Goal: Information Seeking & Learning: Learn about a topic

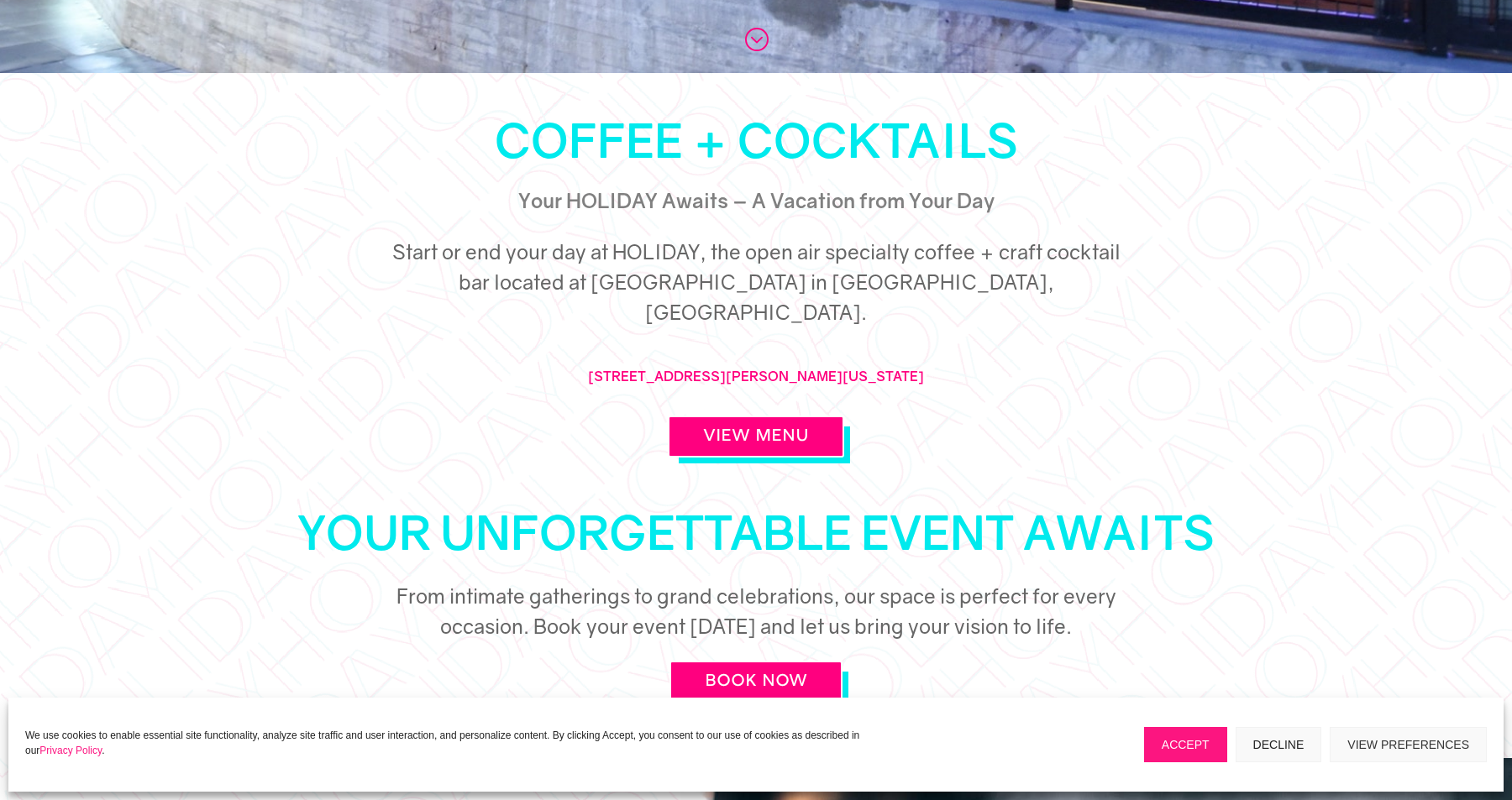
scroll to position [734, 0]
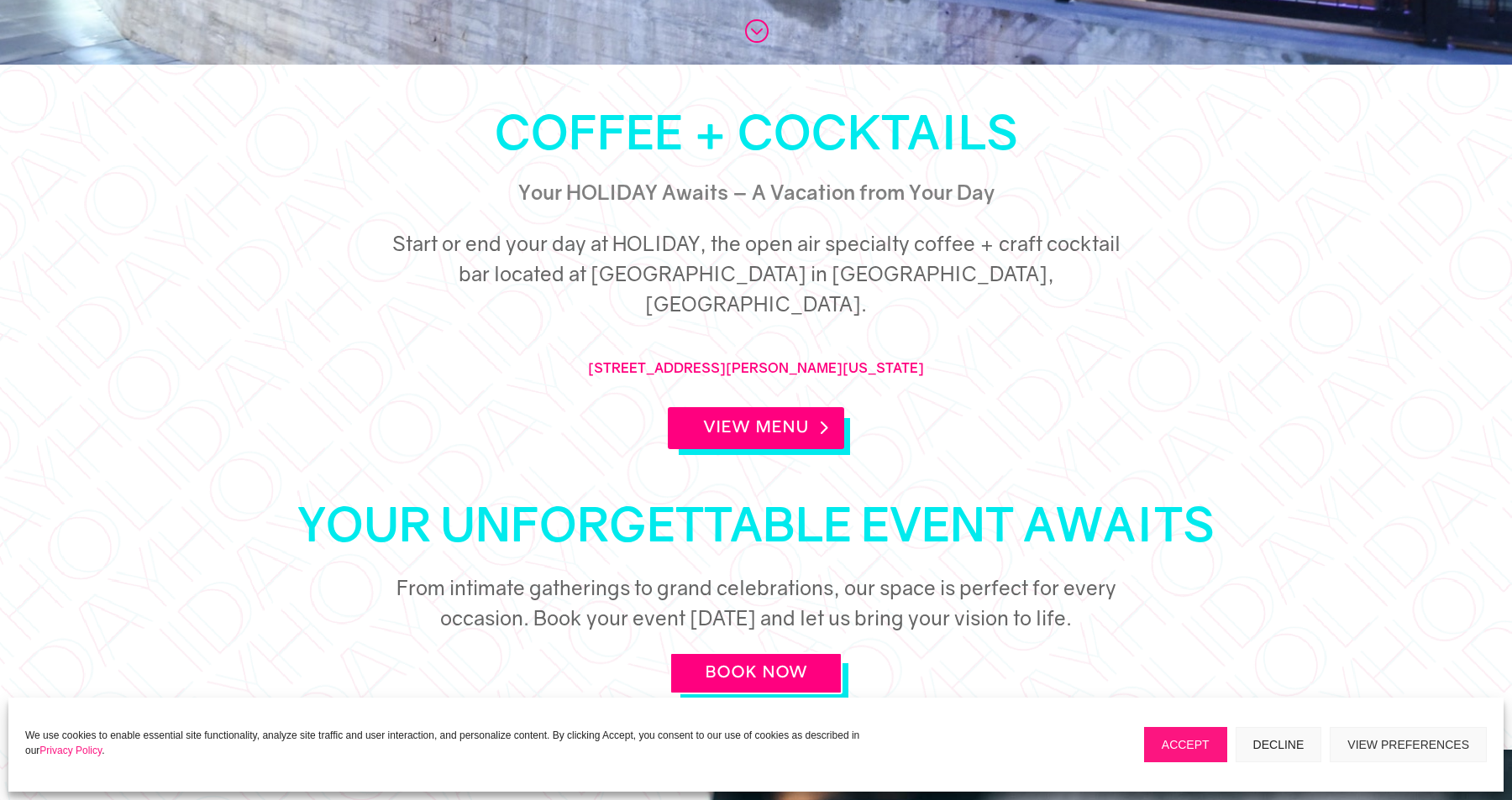
click at [782, 411] on link "View Menu" at bounding box center [755, 428] width 176 height 42
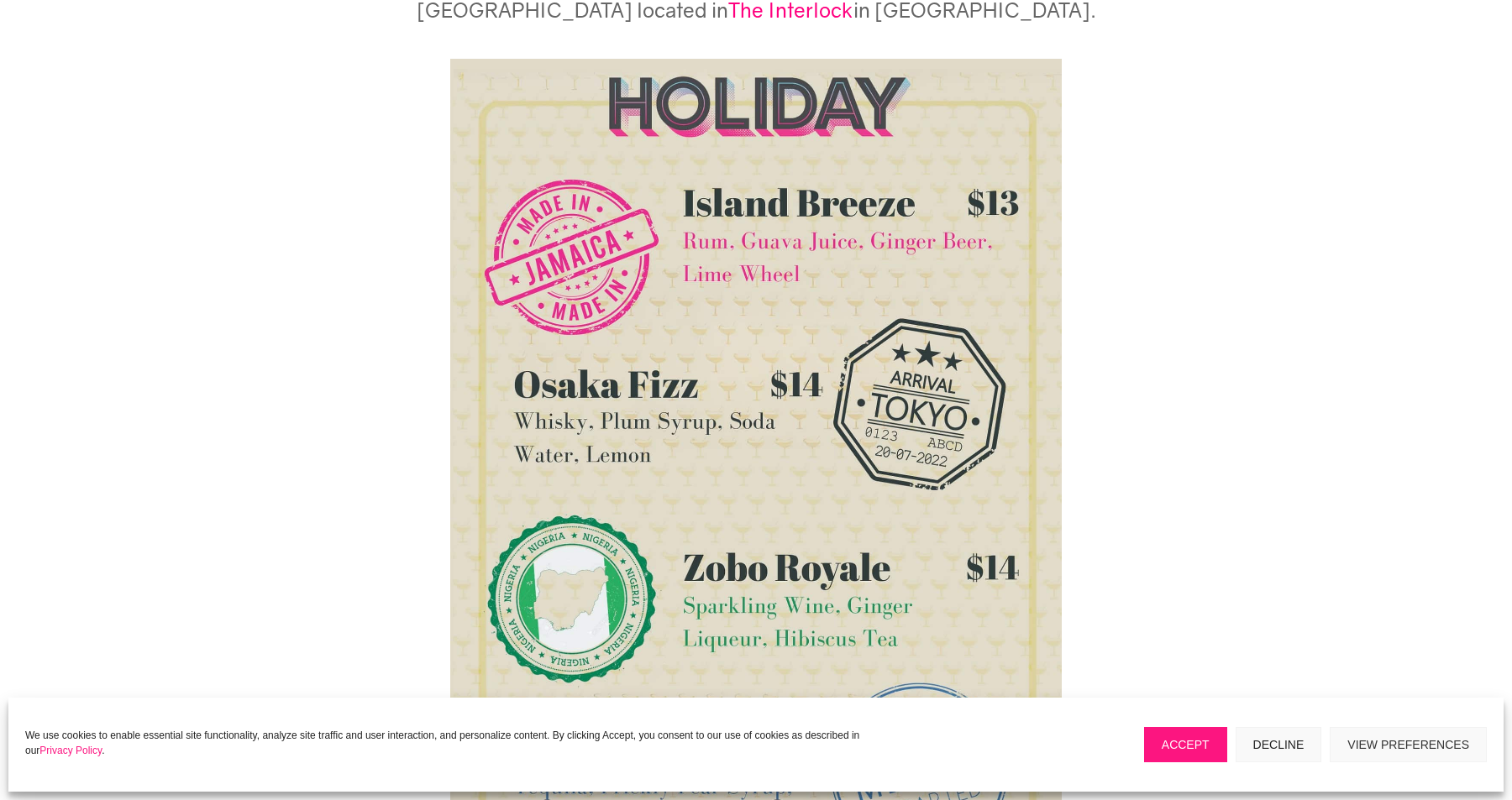
scroll to position [258, 0]
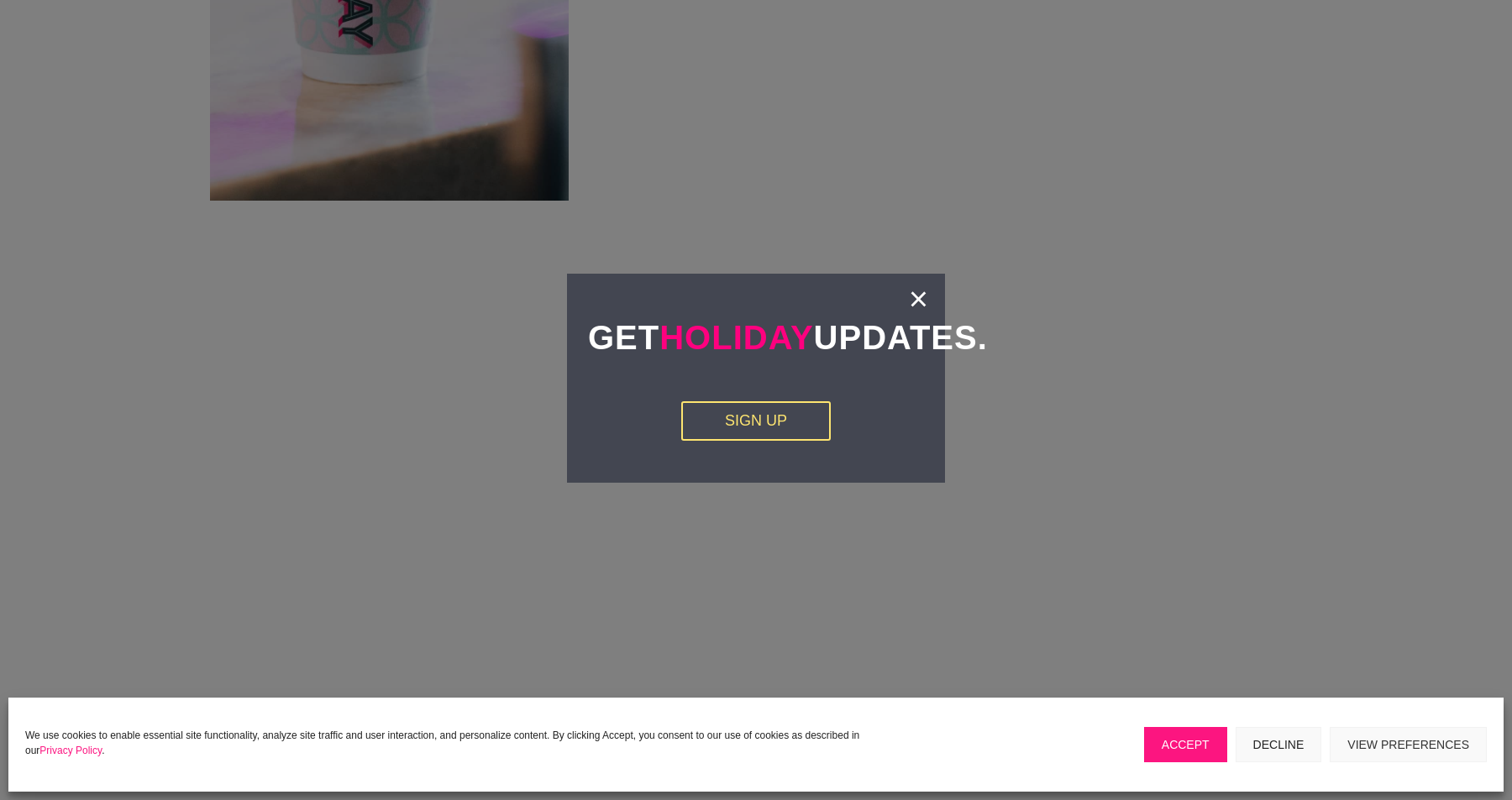
scroll to position [2810, 0]
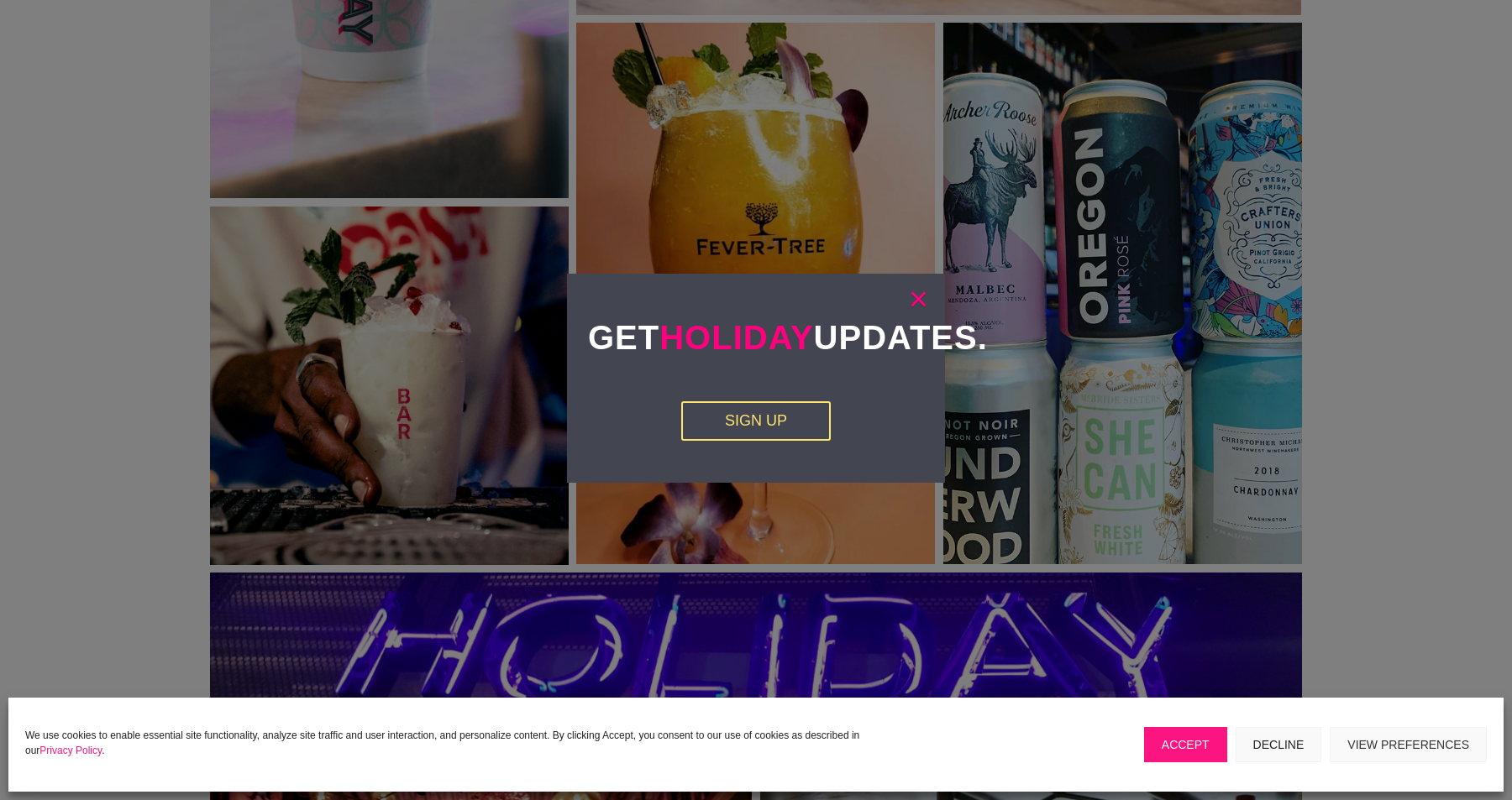
click at [918, 302] on link "×" at bounding box center [918, 298] width 19 height 17
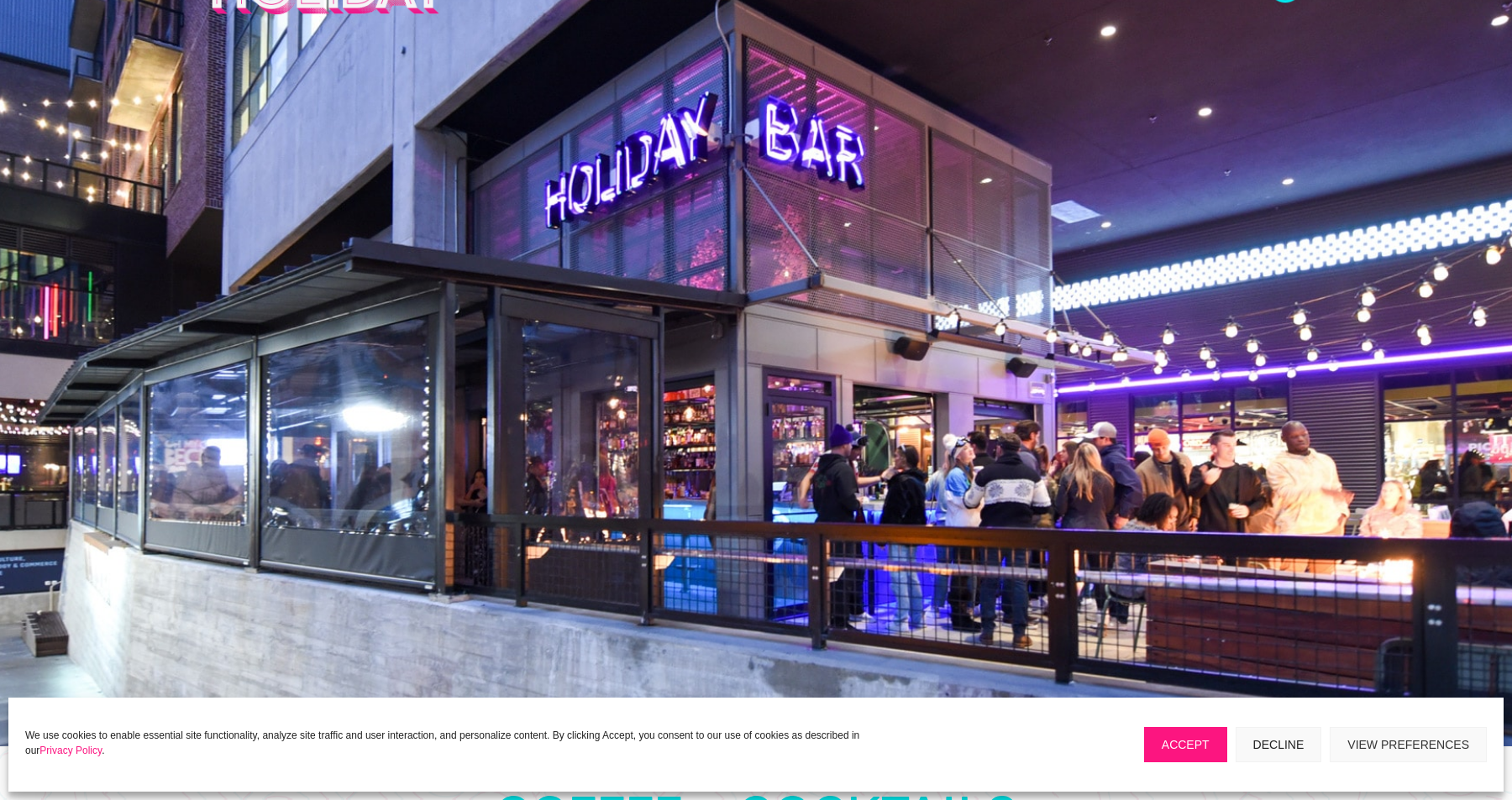
scroll to position [76, 0]
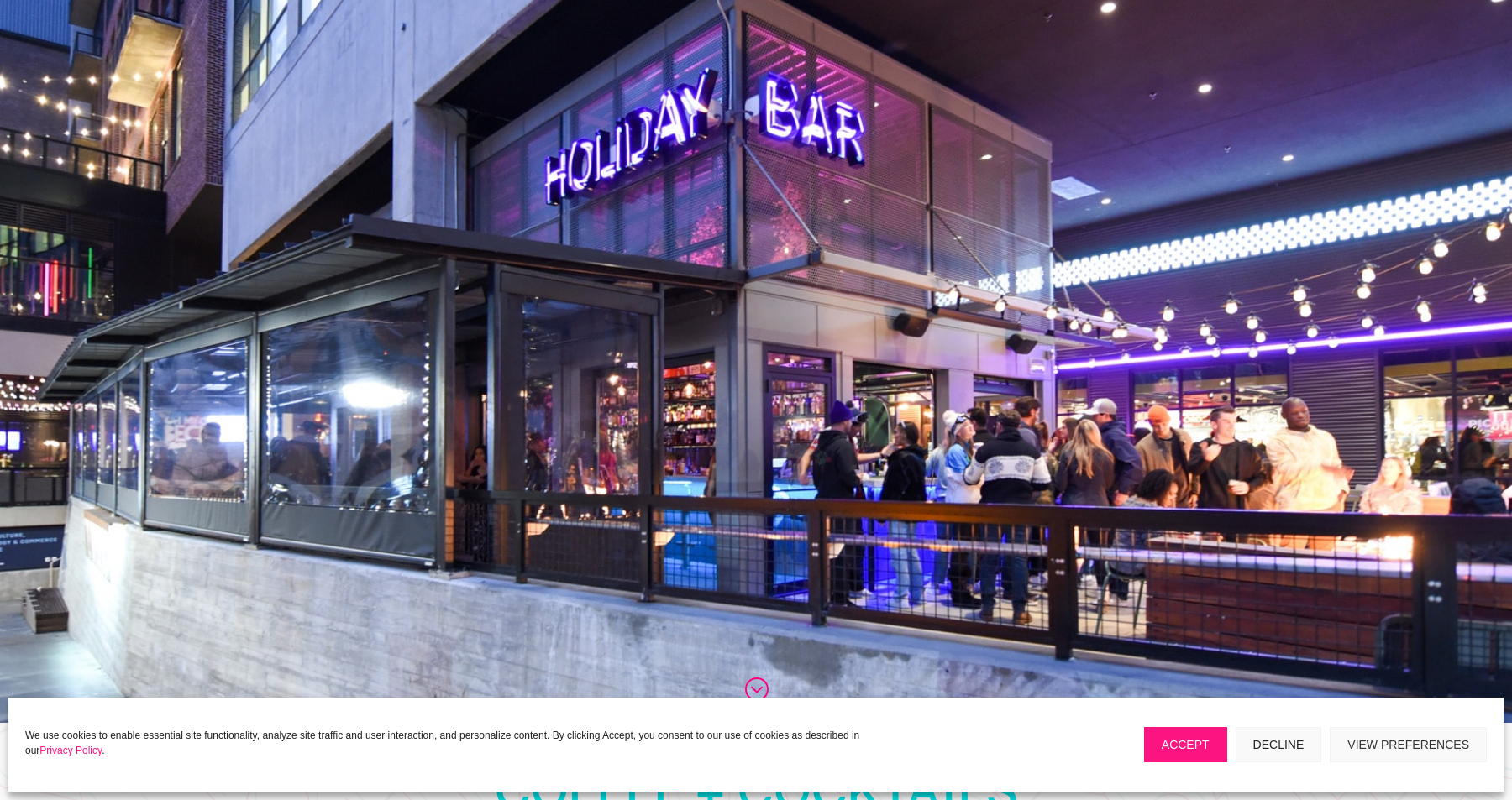
drag, startPoint x: 884, startPoint y: 277, endPoint x: 661, endPoint y: 256, distance: 224.0
click at [661, 256] on div ";" at bounding box center [756, 323] width 1512 height 800
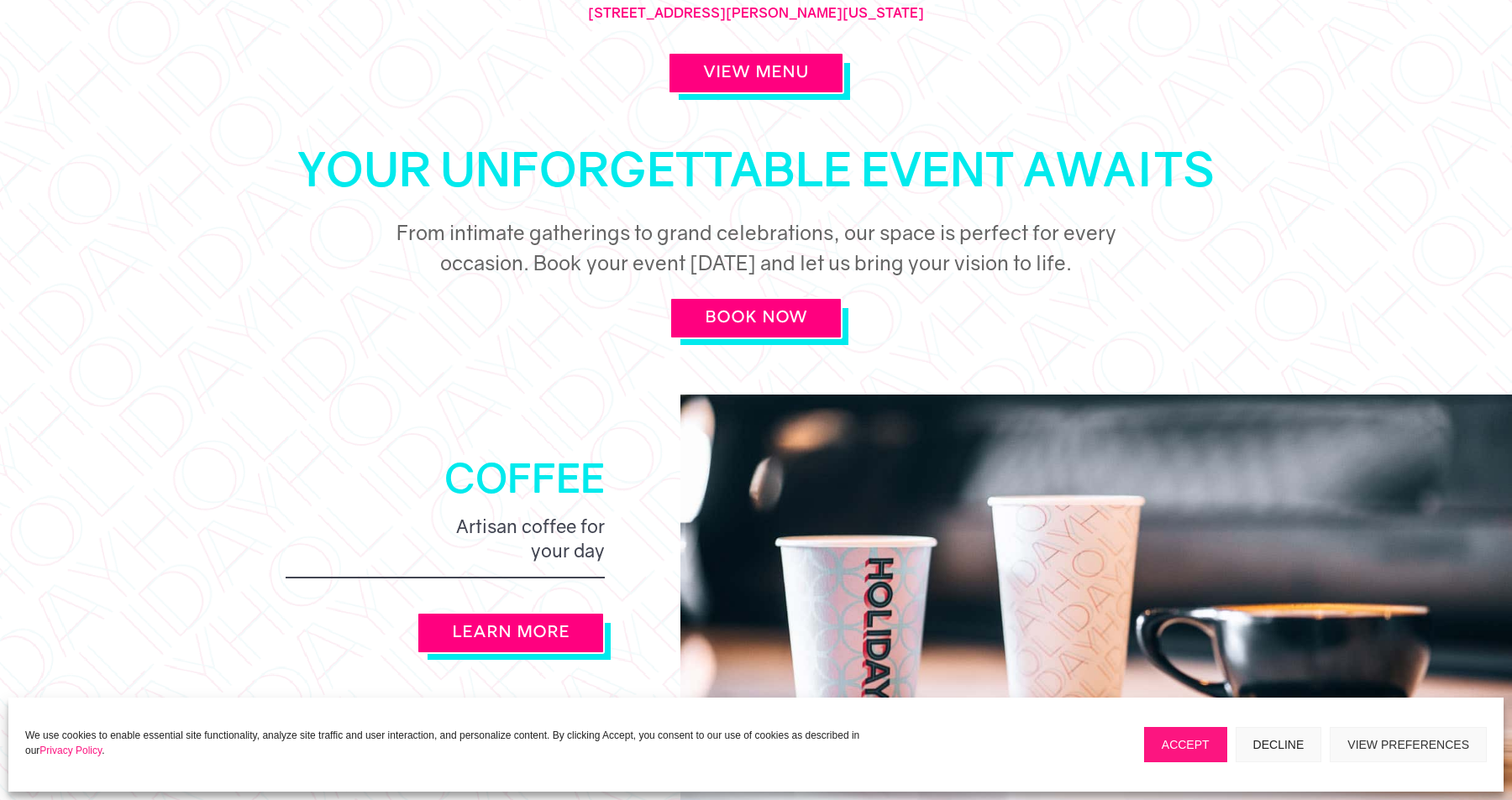
scroll to position [895, 0]
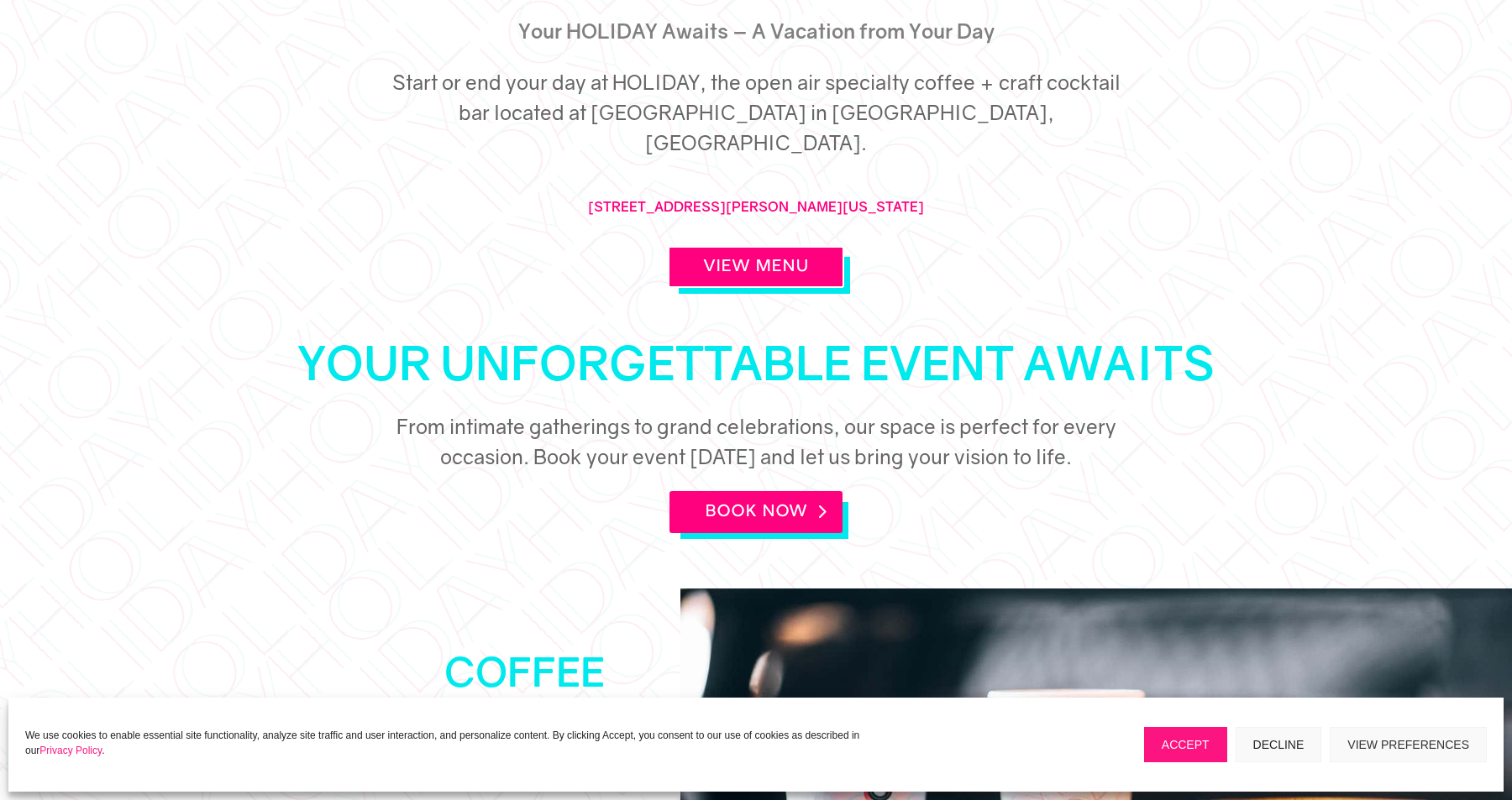
click at [774, 491] on link "BOOK NOW" at bounding box center [755, 512] width 173 height 42
click at [722, 246] on link "View Menu" at bounding box center [755, 267] width 176 height 42
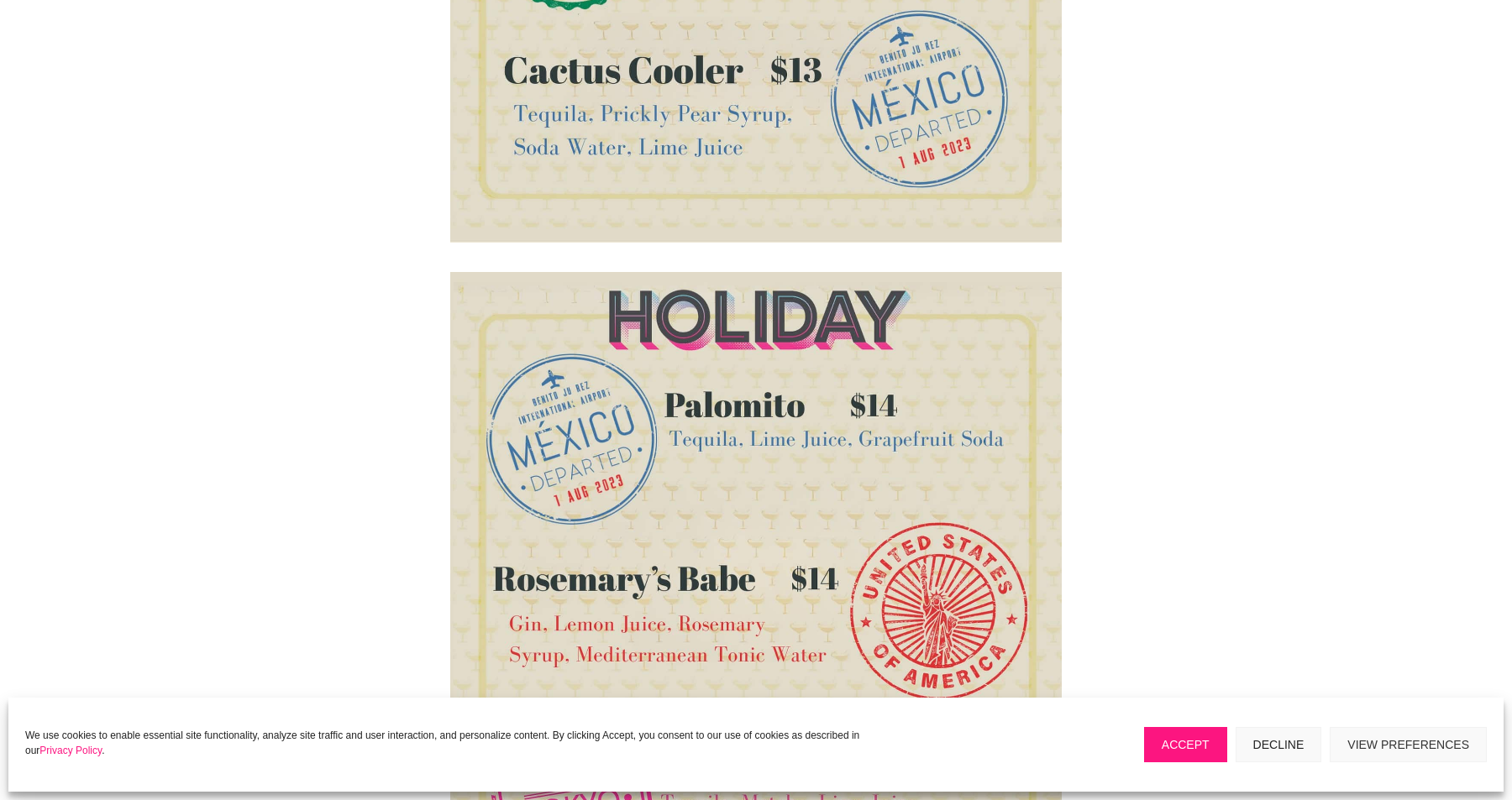
scroll to position [911, 0]
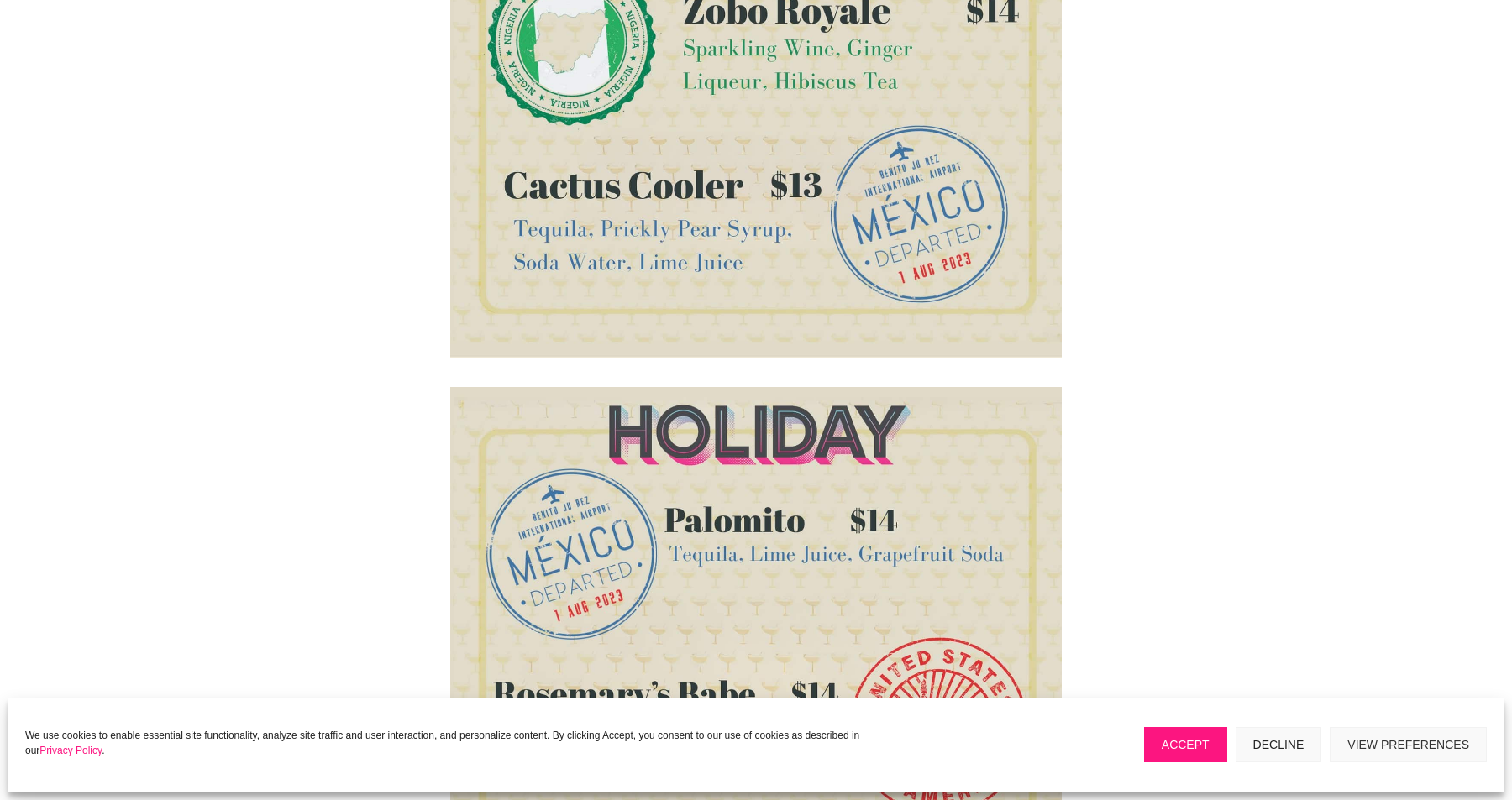
scroll to position [811, 0]
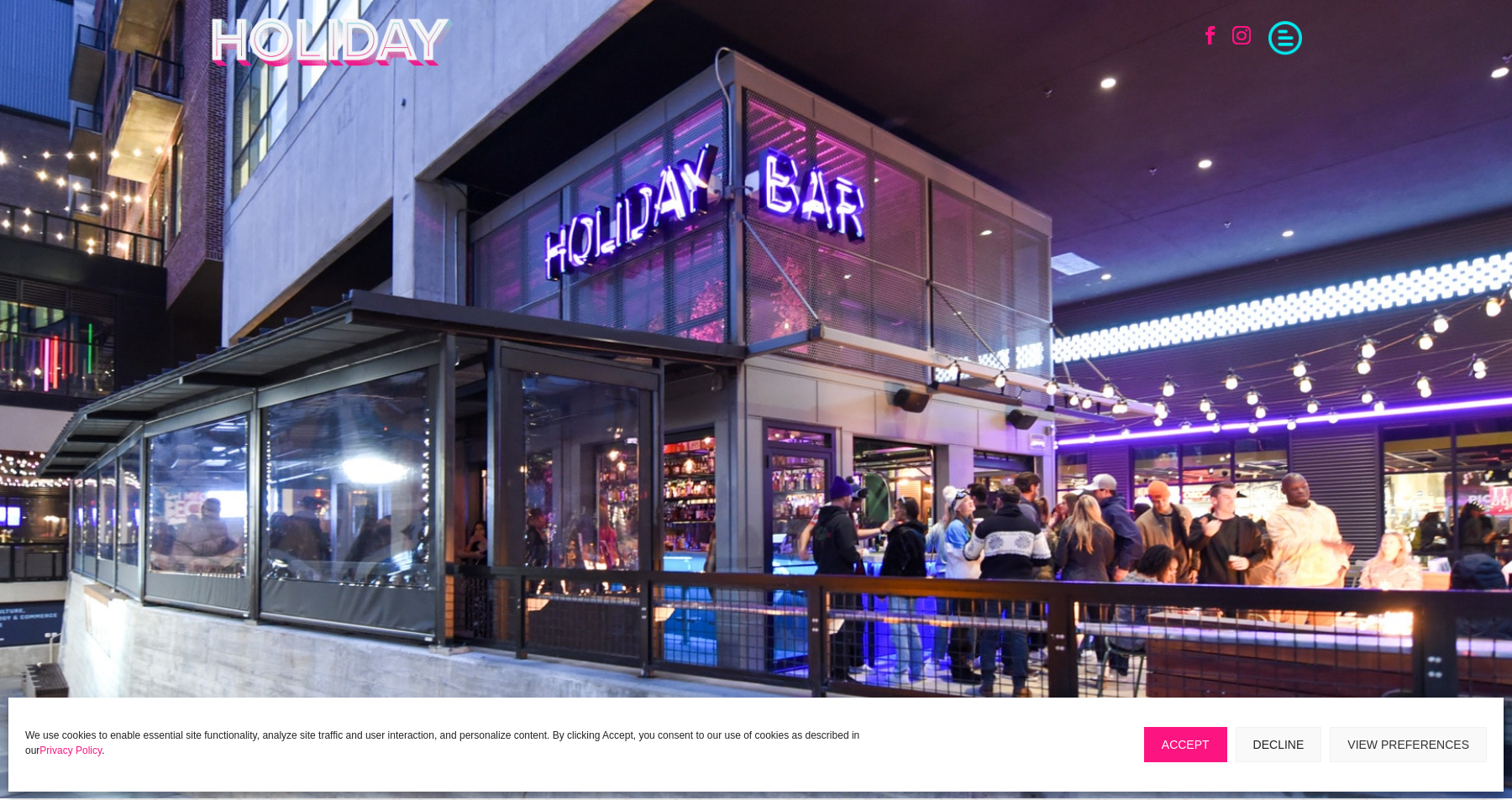
click at [1287, 37] on span at bounding box center [1285, 35] width 33 height 33
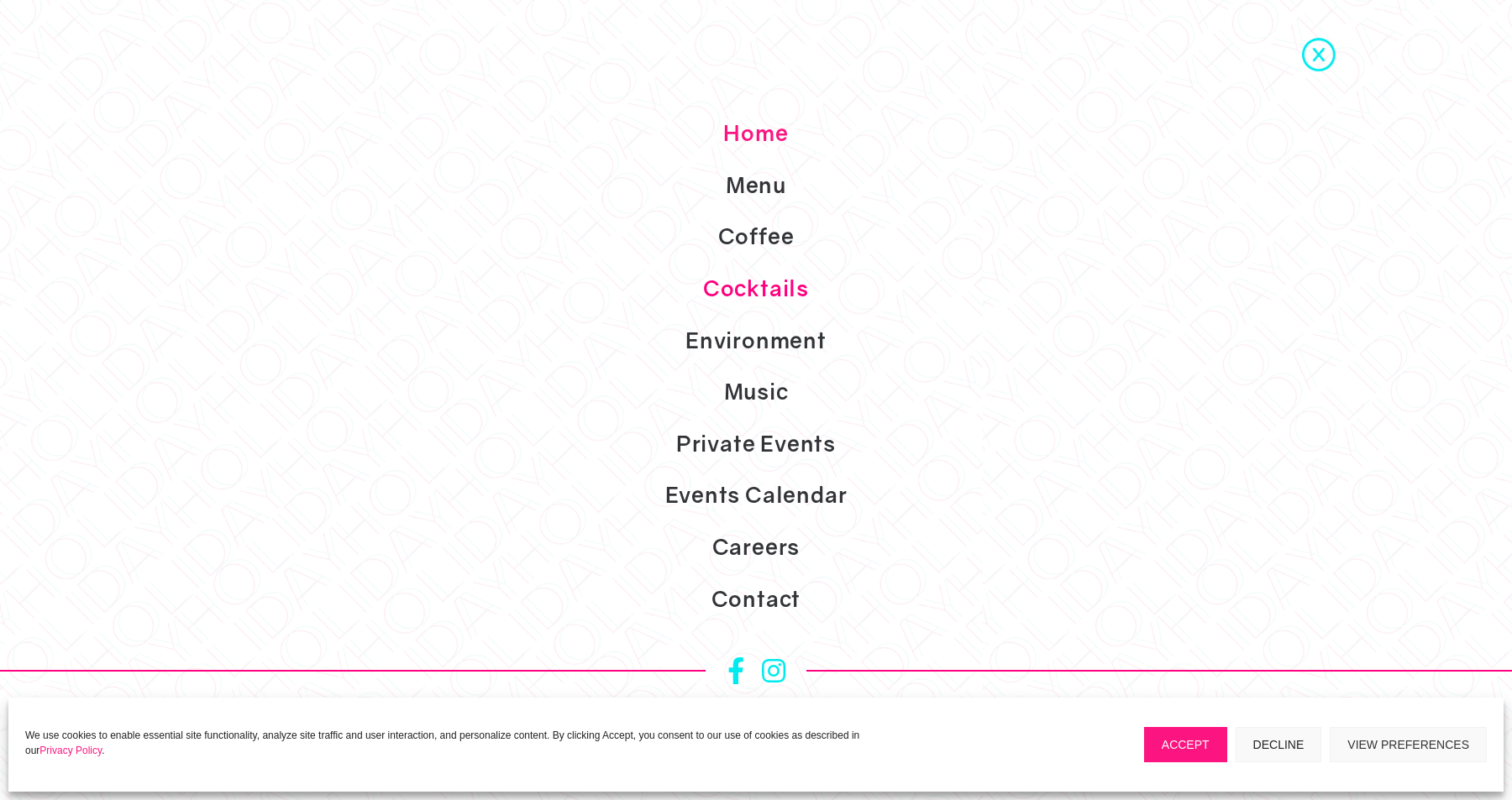
click at [781, 289] on link "Cocktails" at bounding box center [756, 289] width 1512 height 52
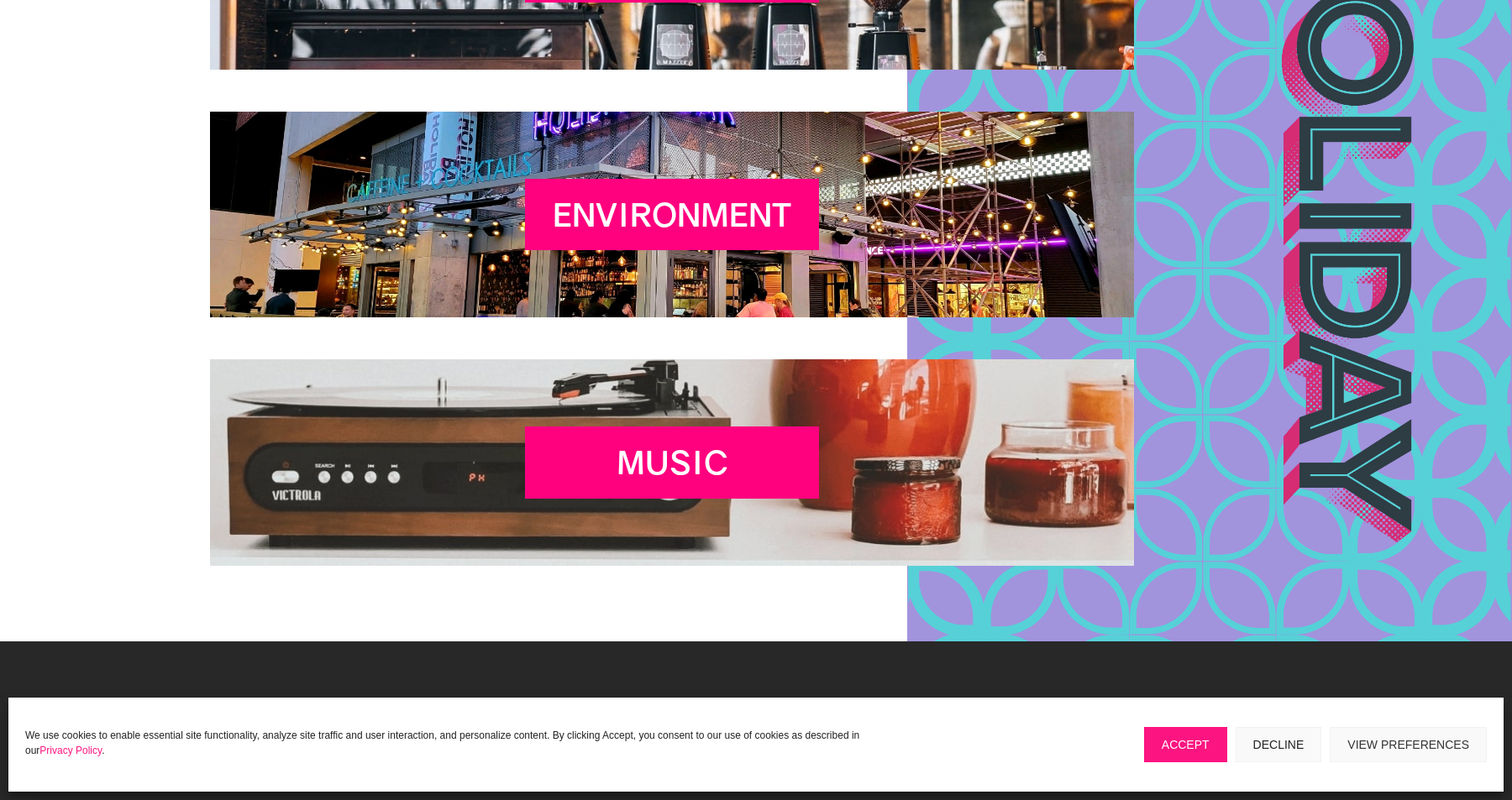
scroll to position [2974, 0]
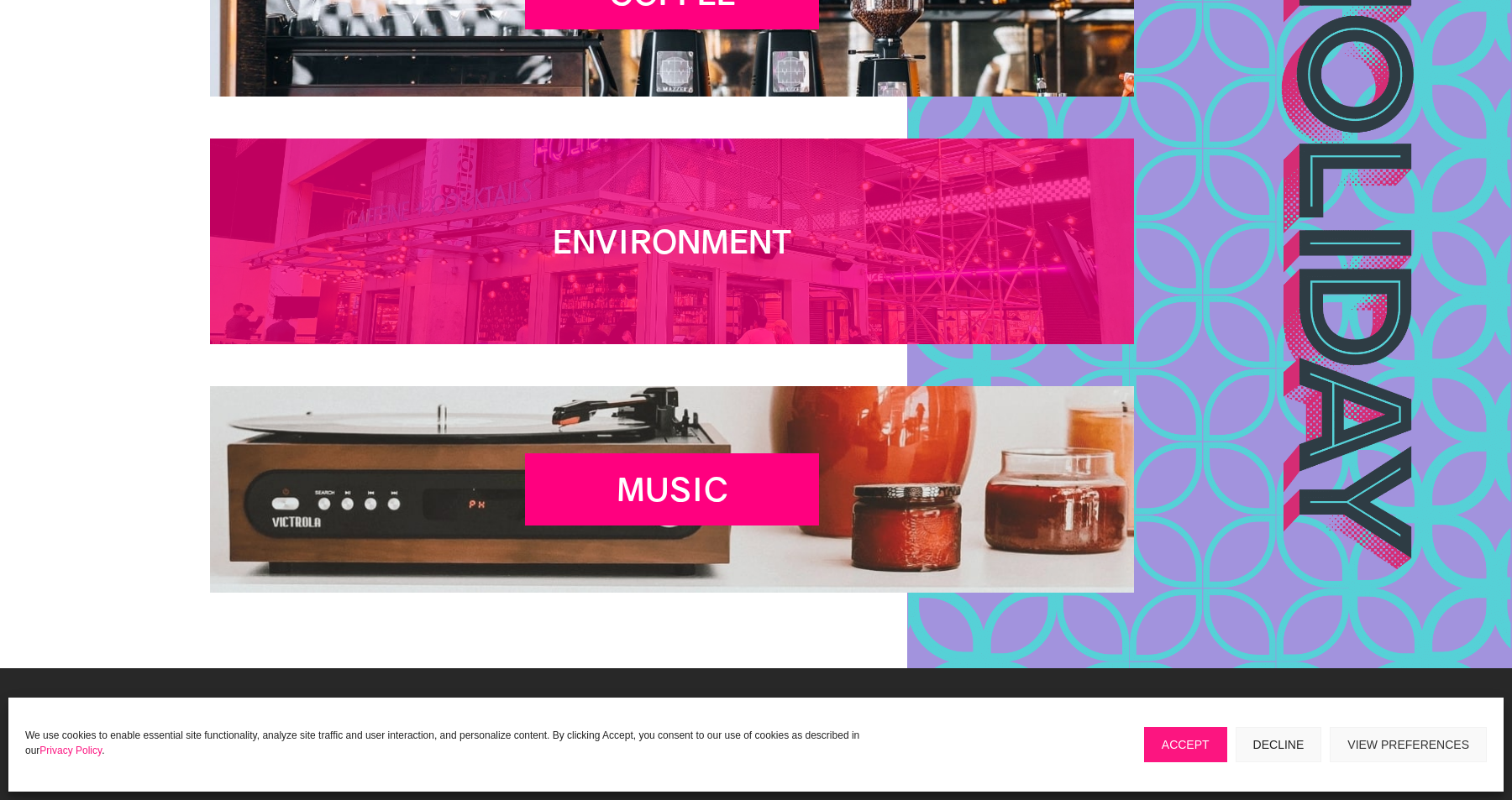
click at [745, 245] on h2 "Environment" at bounding box center [672, 246] width 294 height 47
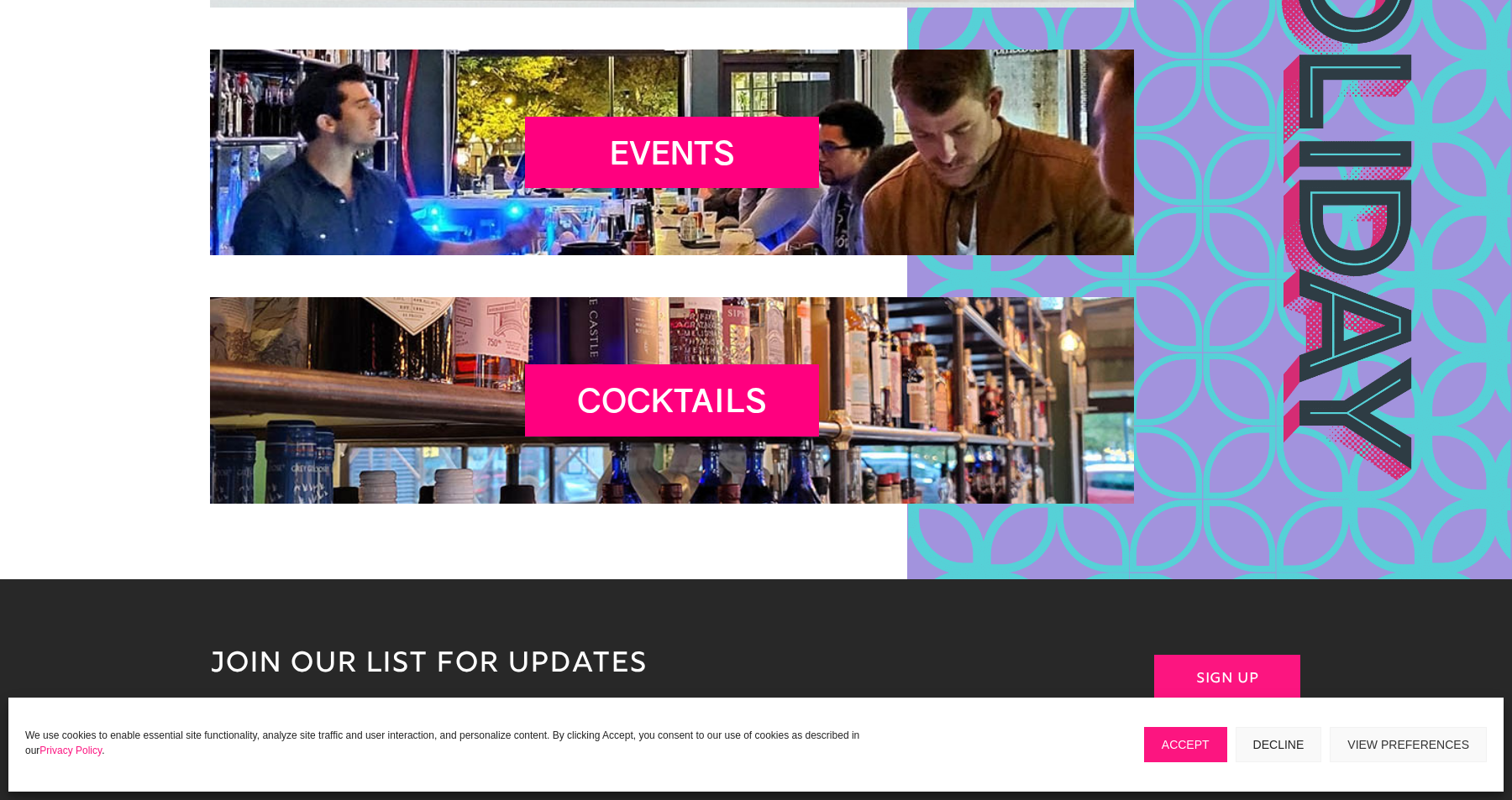
scroll to position [3751, 0]
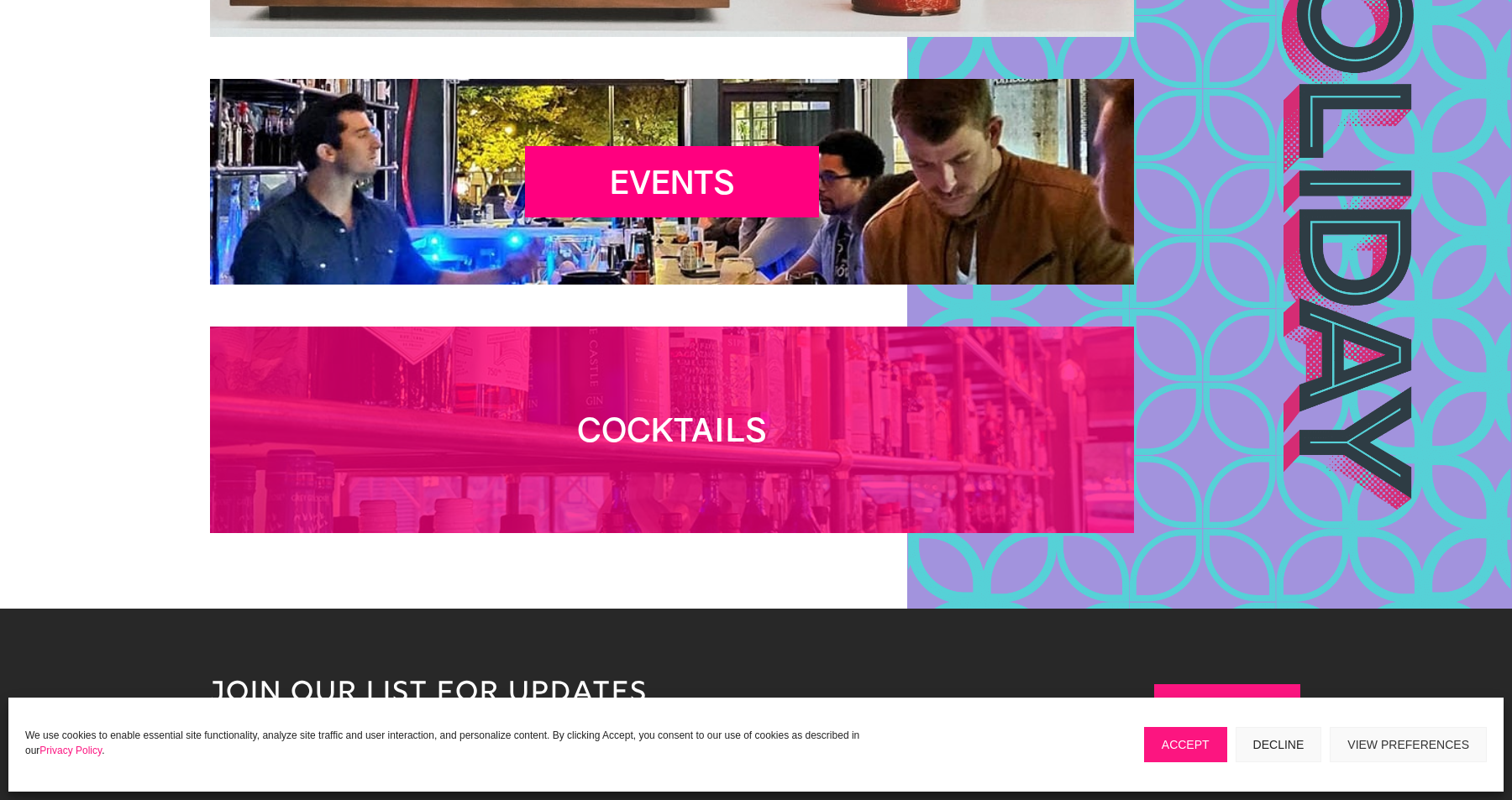
click at [739, 441] on h2 "Cocktails" at bounding box center [672, 434] width 294 height 47
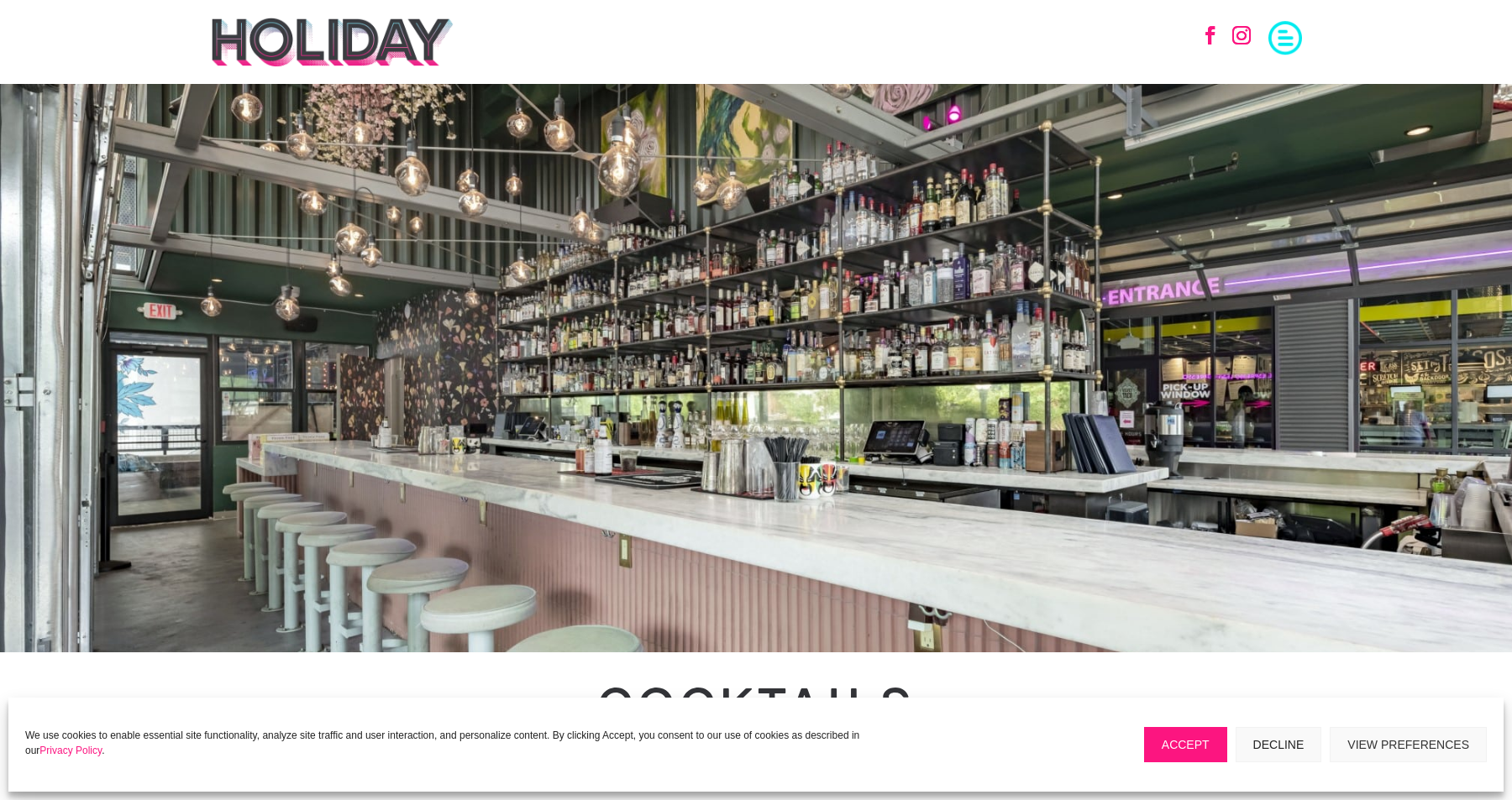
click at [1284, 39] on span at bounding box center [1285, 35] width 33 height 33
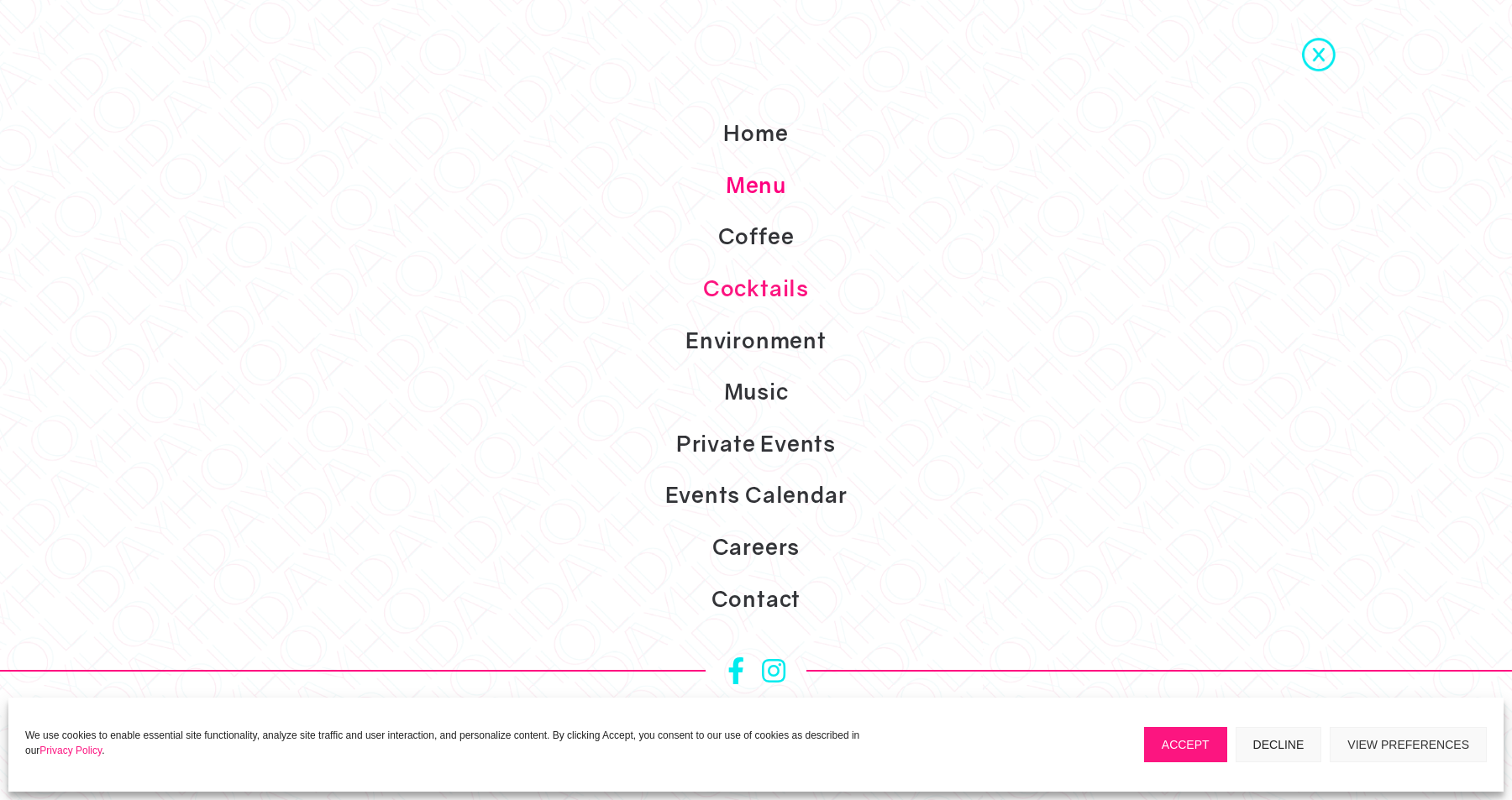
click at [746, 184] on link "Menu" at bounding box center [756, 185] width 1512 height 52
click at [762, 229] on link "Coffee" at bounding box center [756, 237] width 1512 height 52
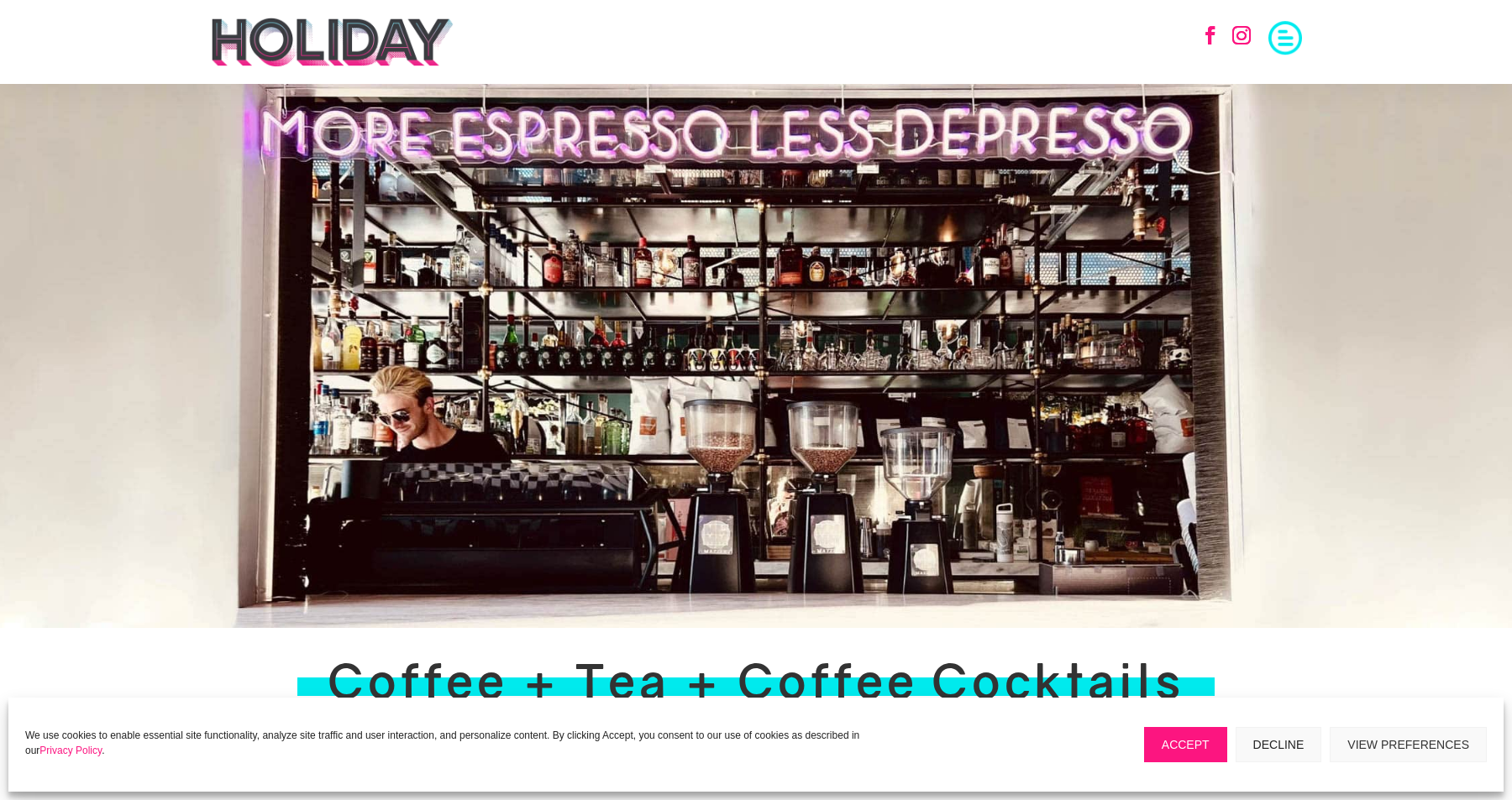
click at [1282, 42] on span at bounding box center [1285, 35] width 33 height 33
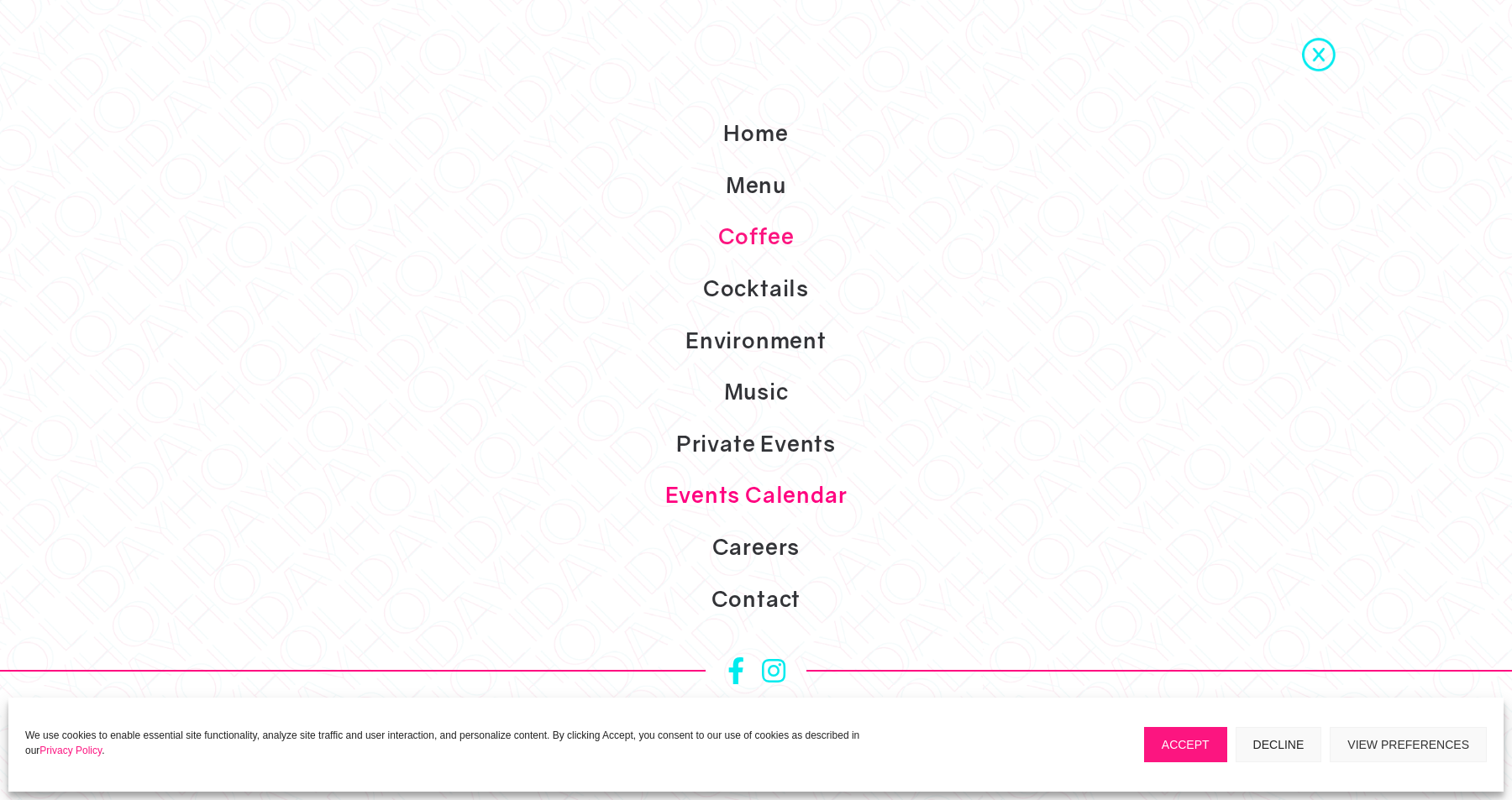
click at [751, 494] on link "Events Calendar" at bounding box center [756, 495] width 1512 height 52
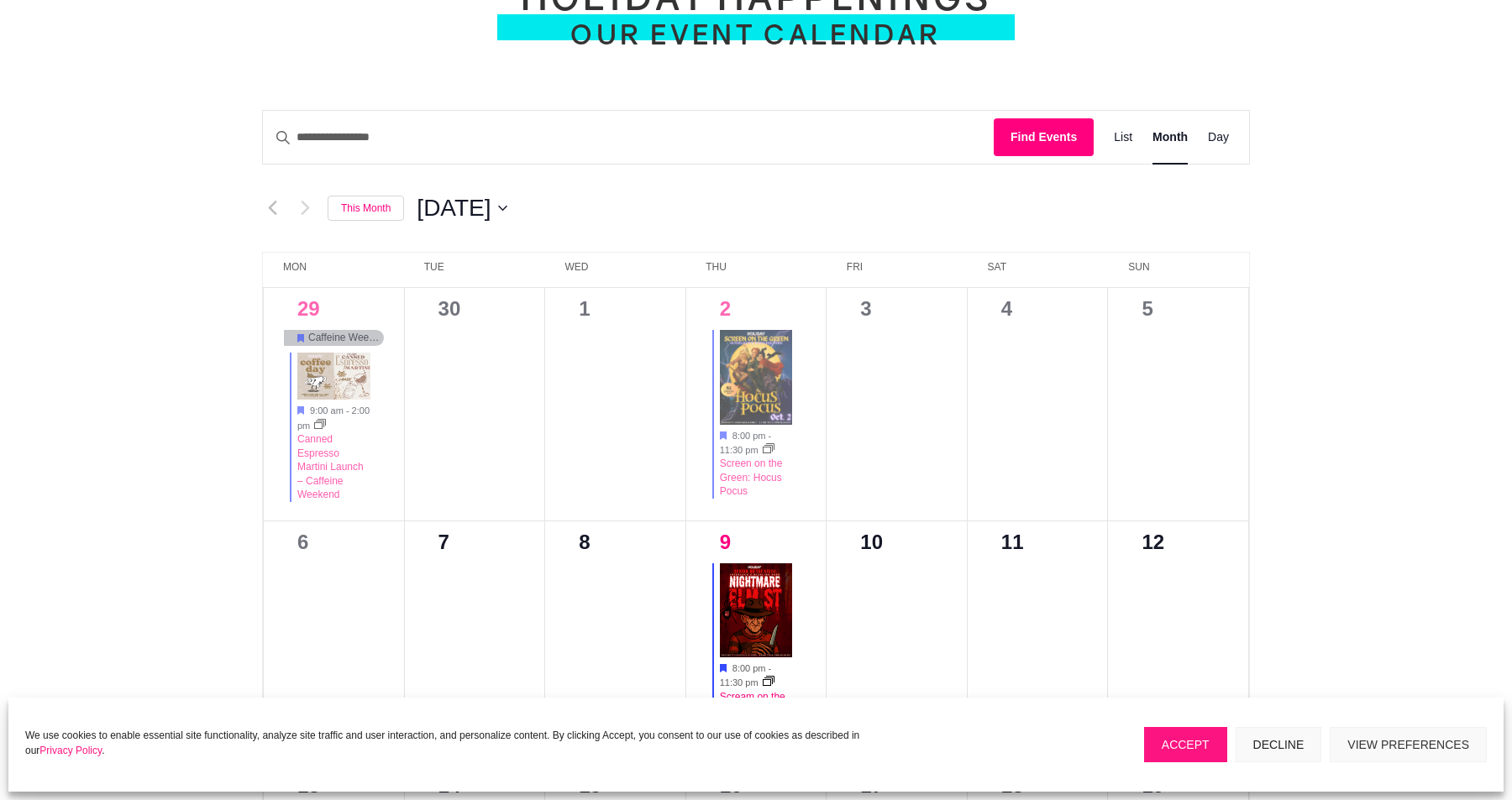
scroll to position [708, 0]
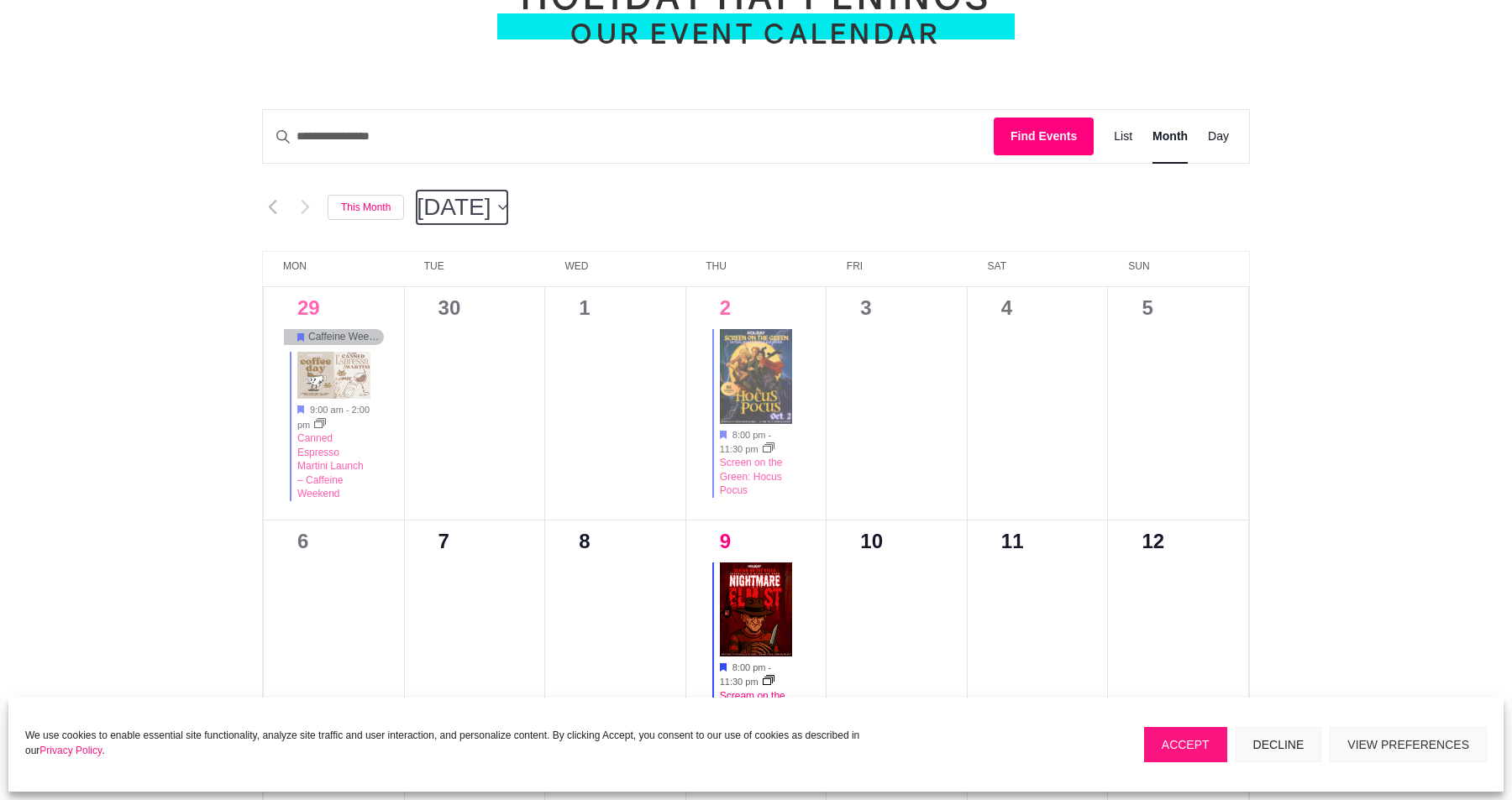
click at [507, 210] on icon "button" at bounding box center [503, 207] width 9 height 6
click at [609, 382] on span "Nov" at bounding box center [603, 382] width 69 height 40
type input "*********"
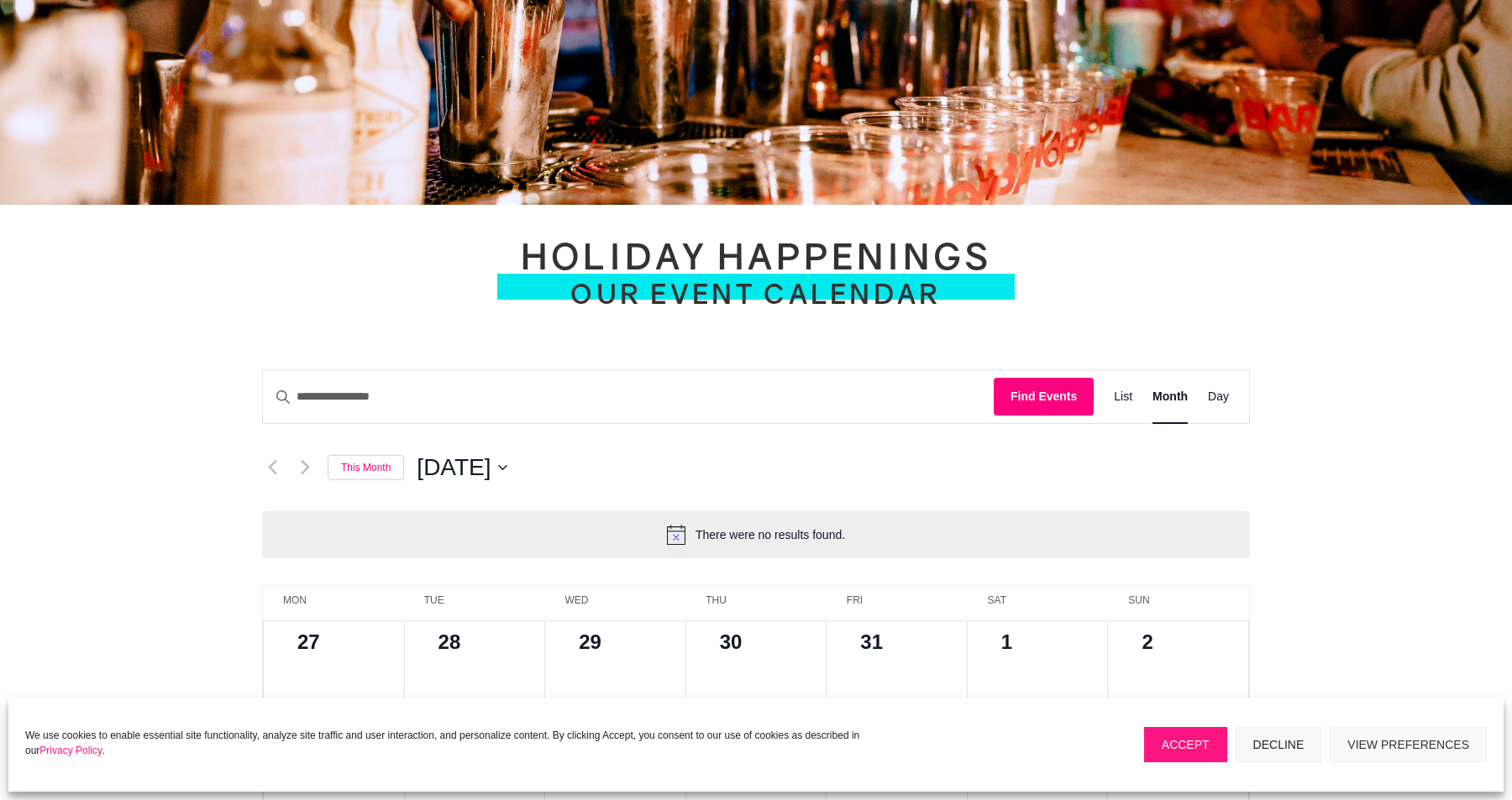
scroll to position [280, 0]
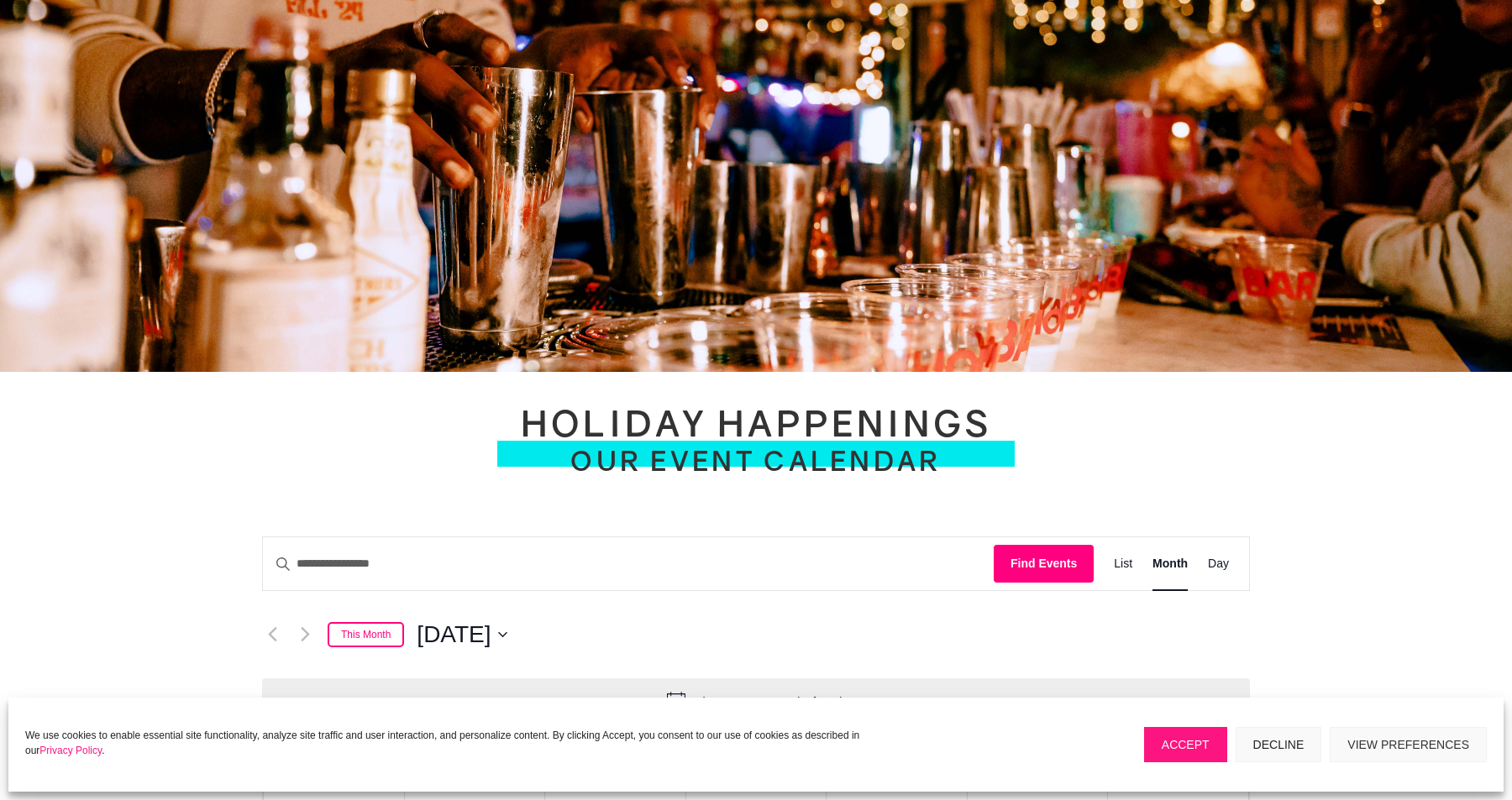
click at [370, 639] on link "This Month" at bounding box center [365, 635] width 77 height 26
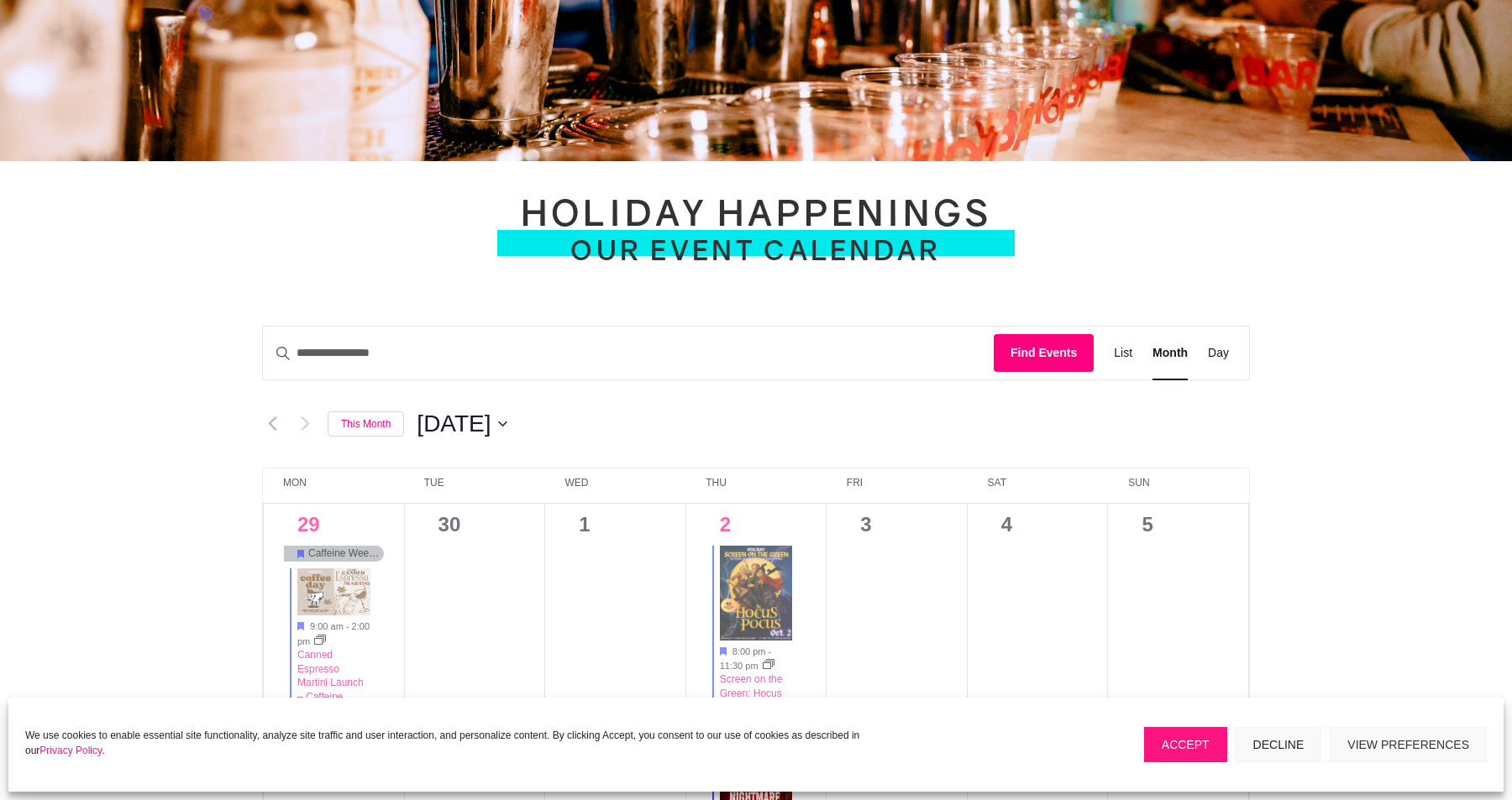
scroll to position [0, 0]
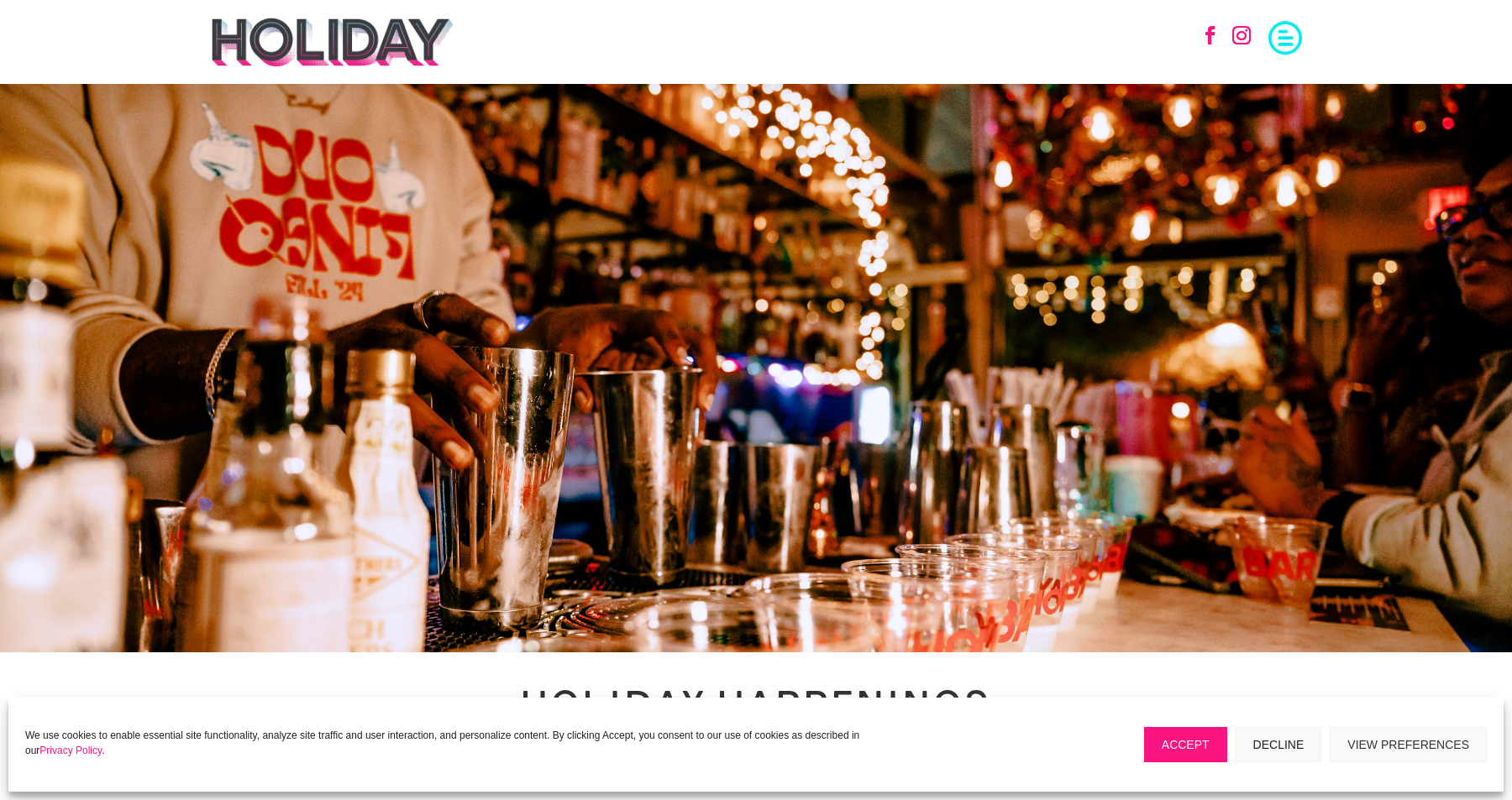
click at [1283, 40] on span at bounding box center [1285, 35] width 33 height 33
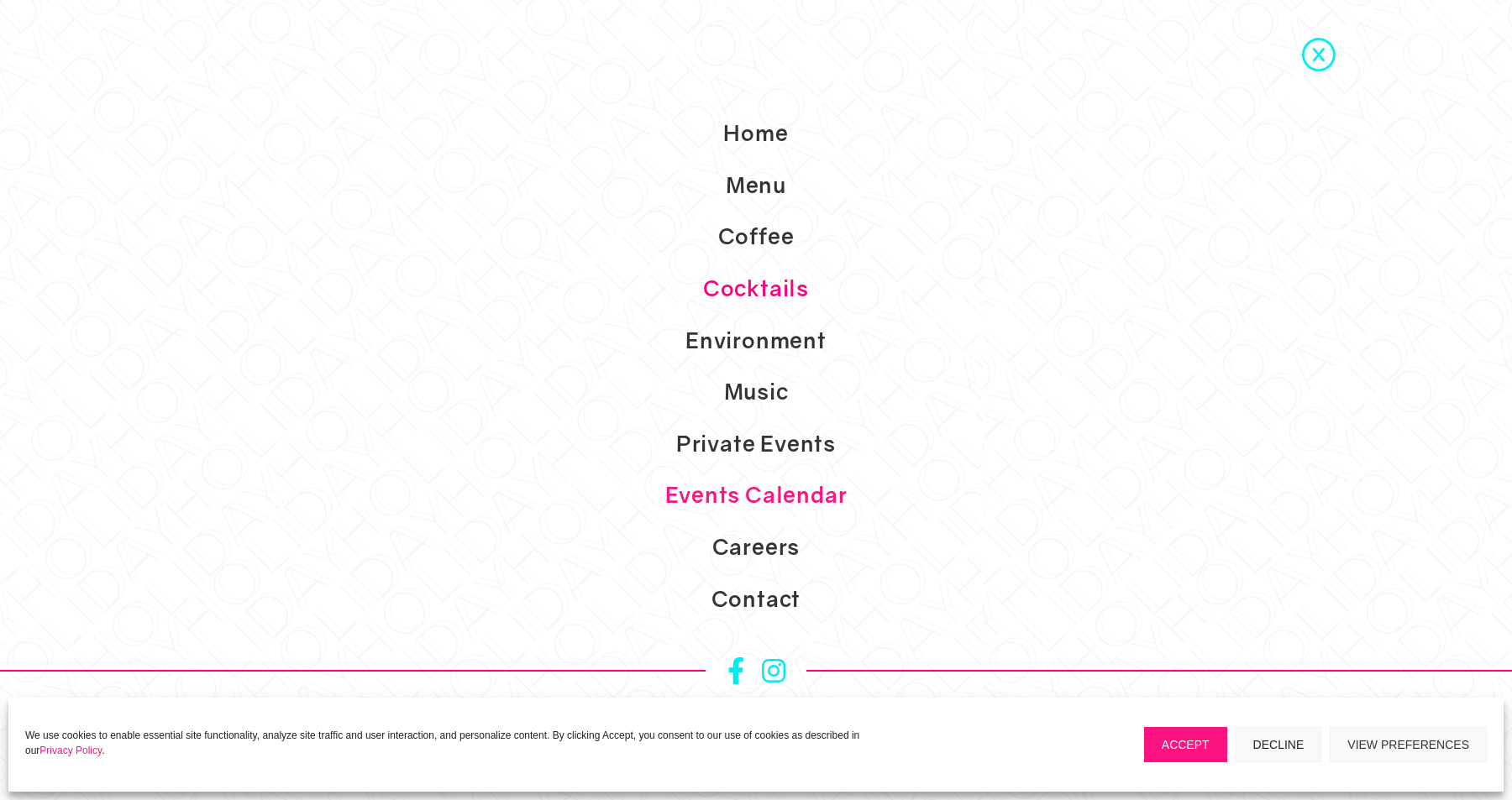
click at [763, 289] on link "Cocktails" at bounding box center [756, 289] width 1512 height 52
click at [774, 197] on link "Menu" at bounding box center [756, 185] width 1512 height 52
click at [782, 290] on link "Cocktails" at bounding box center [756, 289] width 1512 height 52
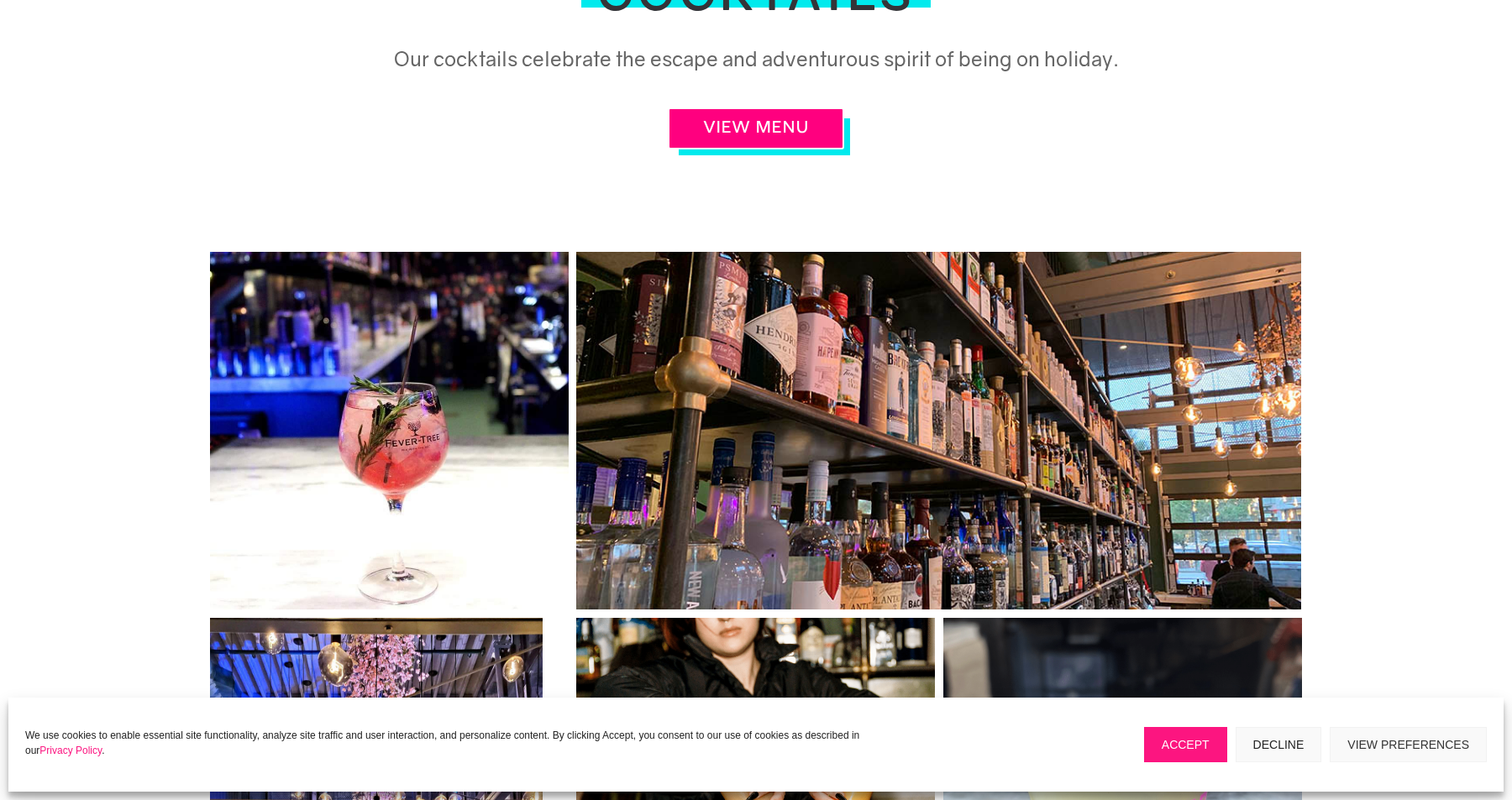
scroll to position [686, 0]
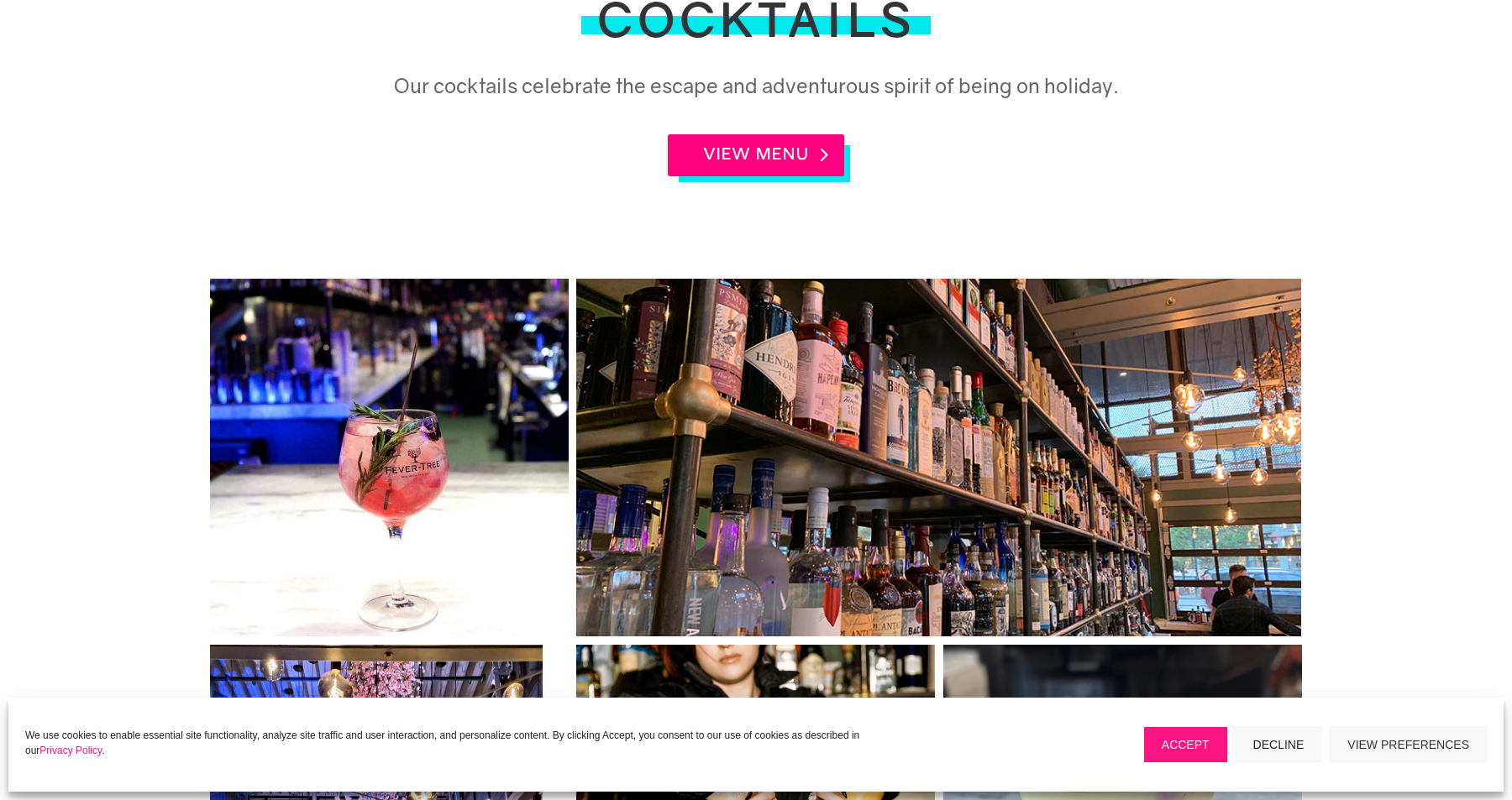
click at [741, 166] on link "VIEW MENU" at bounding box center [755, 155] width 176 height 42
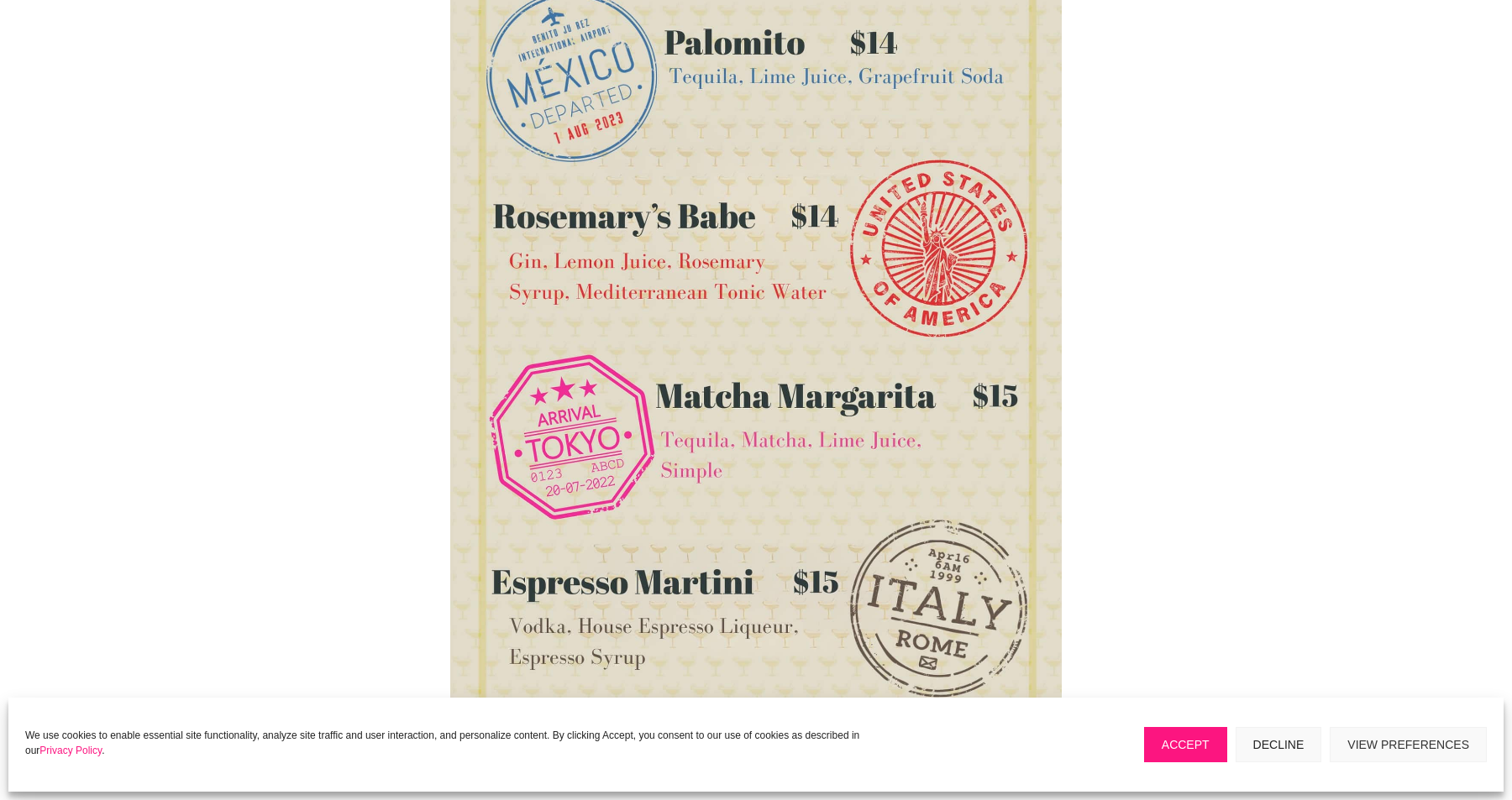
scroll to position [1292, 0]
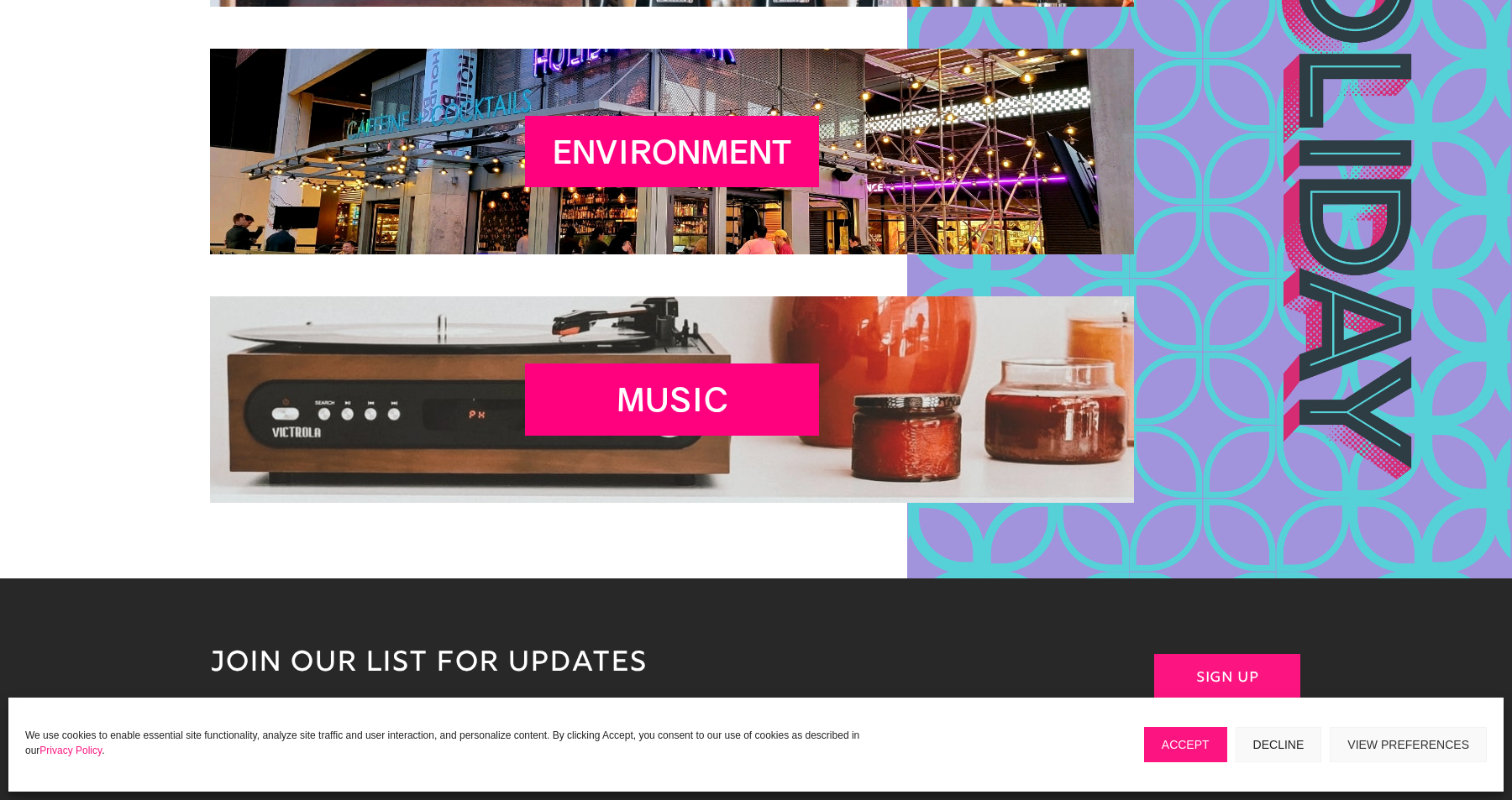
scroll to position [3121, 0]
